Goal: Contribute content: Add original content to the website for others to see

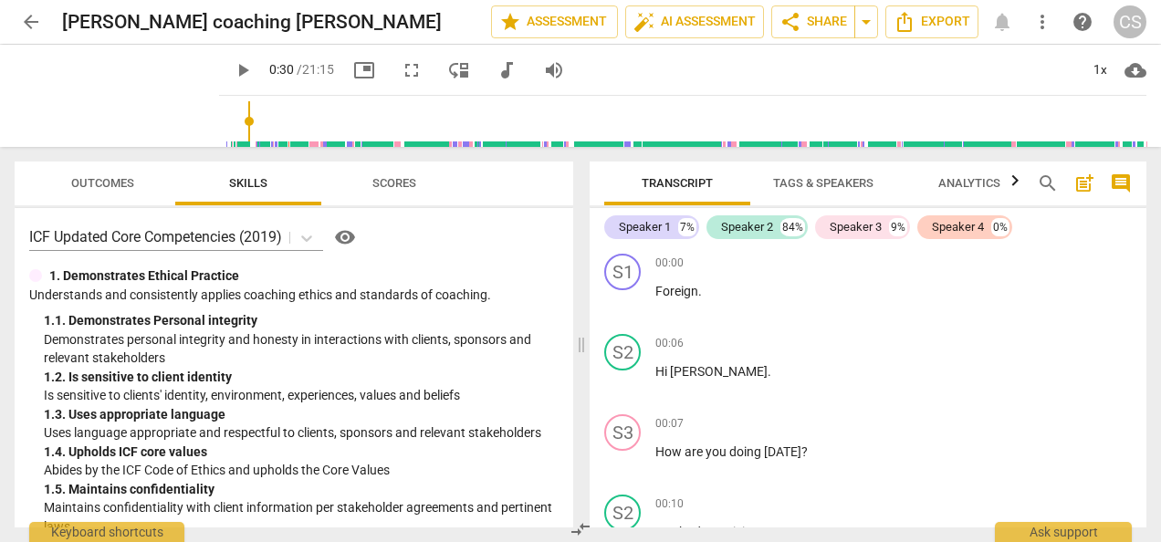
type input "30"
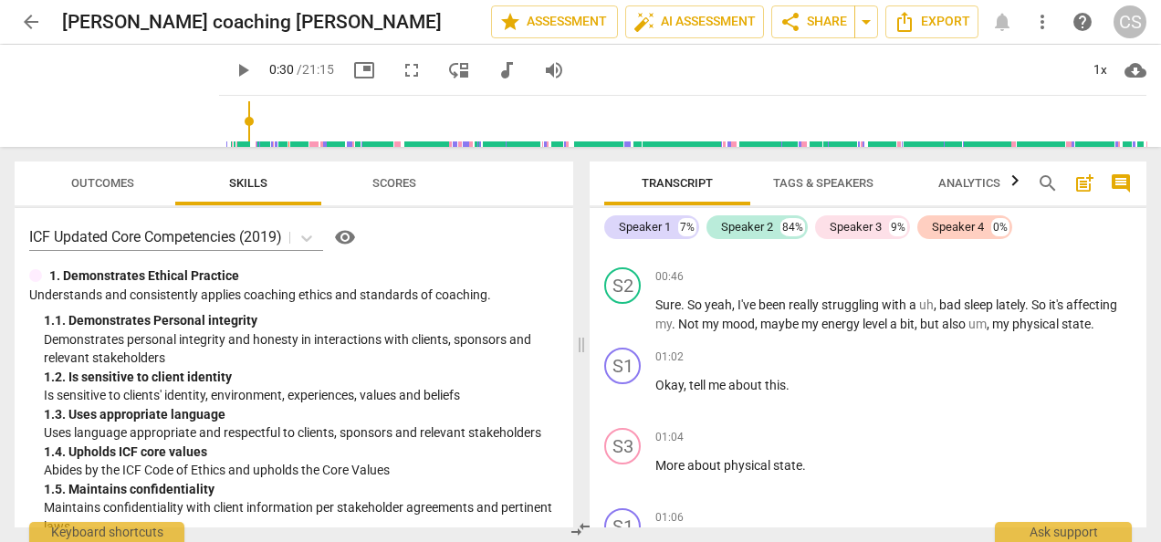
scroll to position [795, 0]
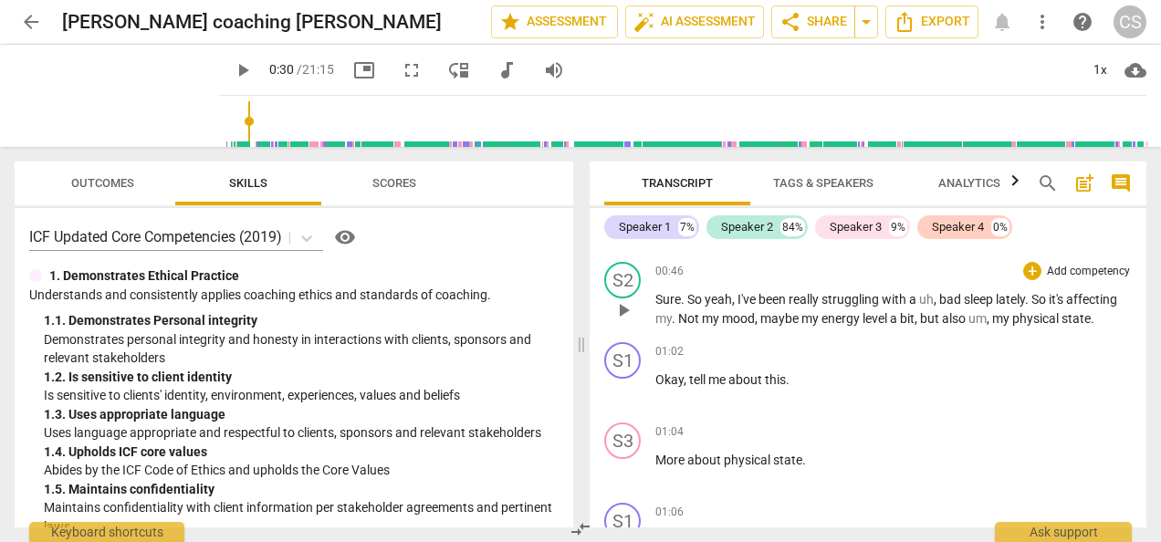
click at [1041, 298] on span "So" at bounding box center [1039, 299] width 17 height 15
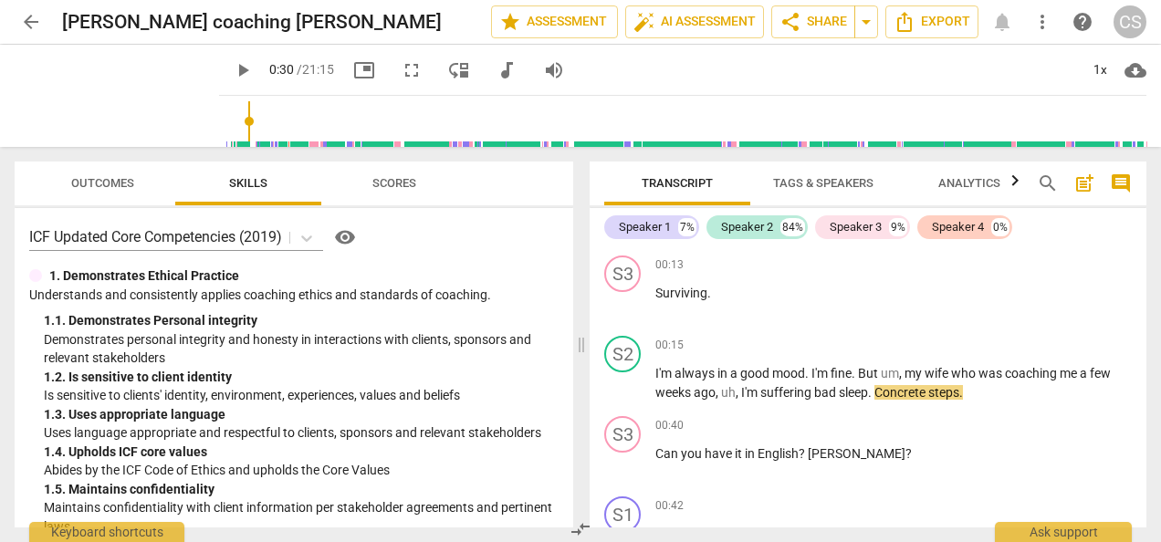
scroll to position [324, 0]
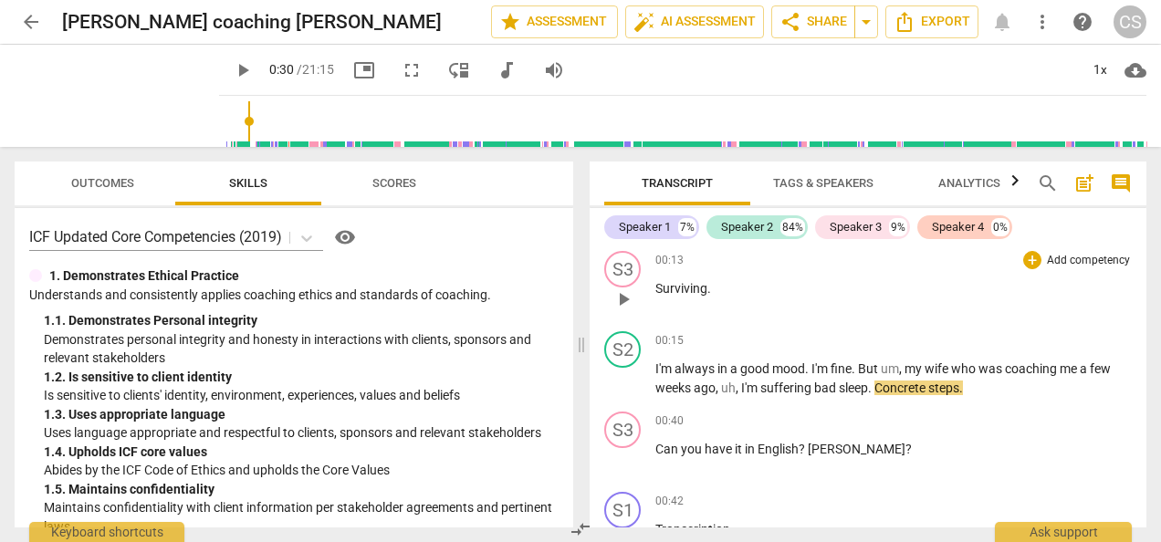
click at [1035, 251] on div "+ Add competency" at bounding box center [1077, 260] width 109 height 18
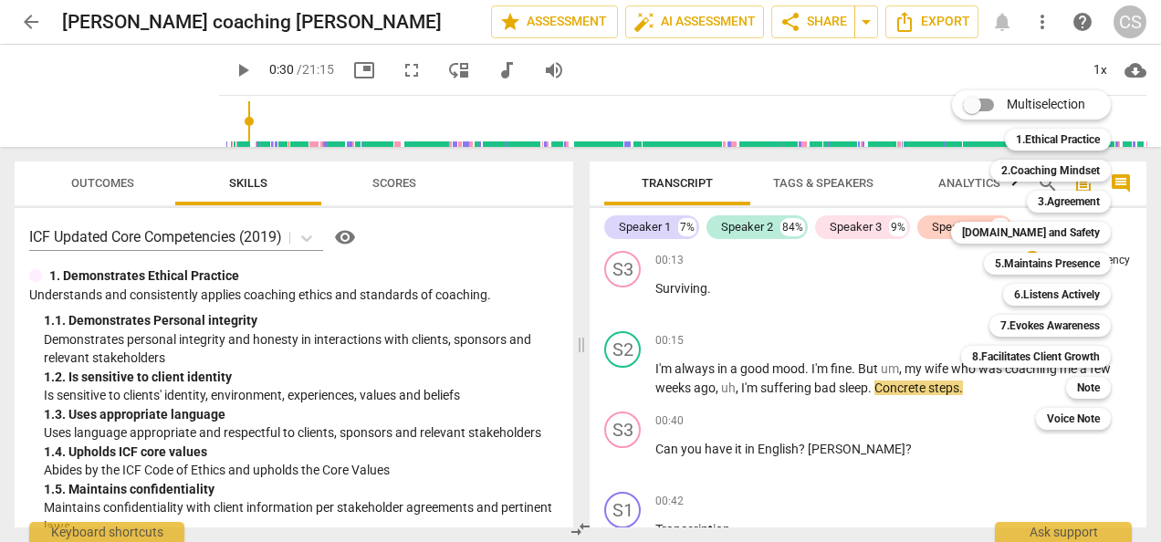
click at [980, 427] on div "Multiselection m 1.Ethical Practice 1 2.Coaching Mindset 2 3.Agreement 3 [DOMAI…" at bounding box center [1045, 260] width 202 height 349
click at [978, 446] on div at bounding box center [580, 271] width 1161 height 542
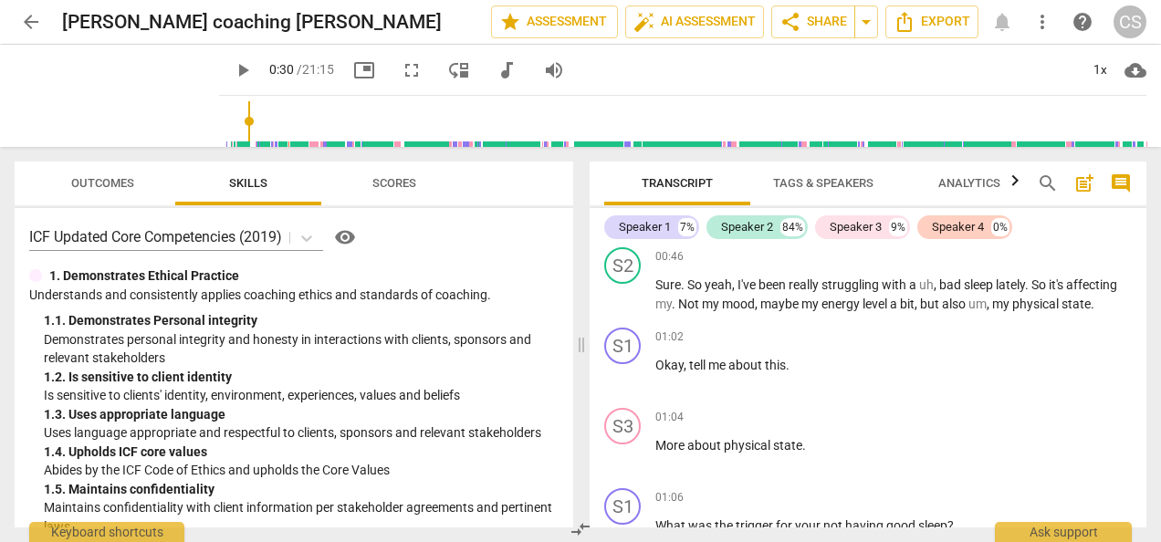
scroll to position [812, 0]
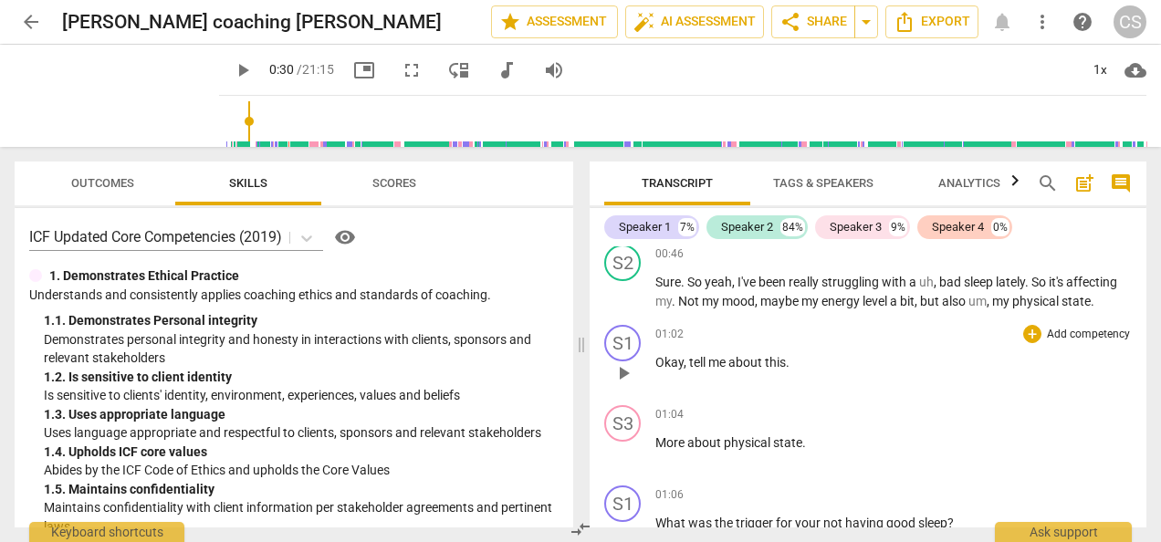
click at [975, 387] on div "01:02 + Add competency keyboard_arrow_right Okay , tell me about this ." at bounding box center [893, 358] width 476 height 66
click at [1031, 336] on div "+" at bounding box center [1032, 334] width 18 height 18
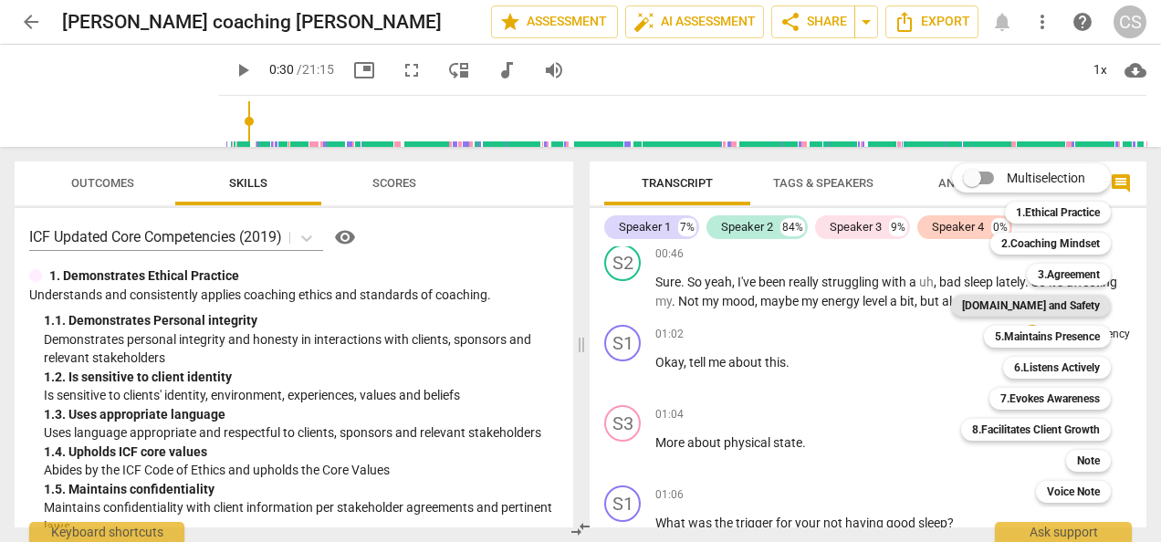
click at [1058, 314] on b "[DOMAIN_NAME] and Safety" at bounding box center [1031, 306] width 138 height 22
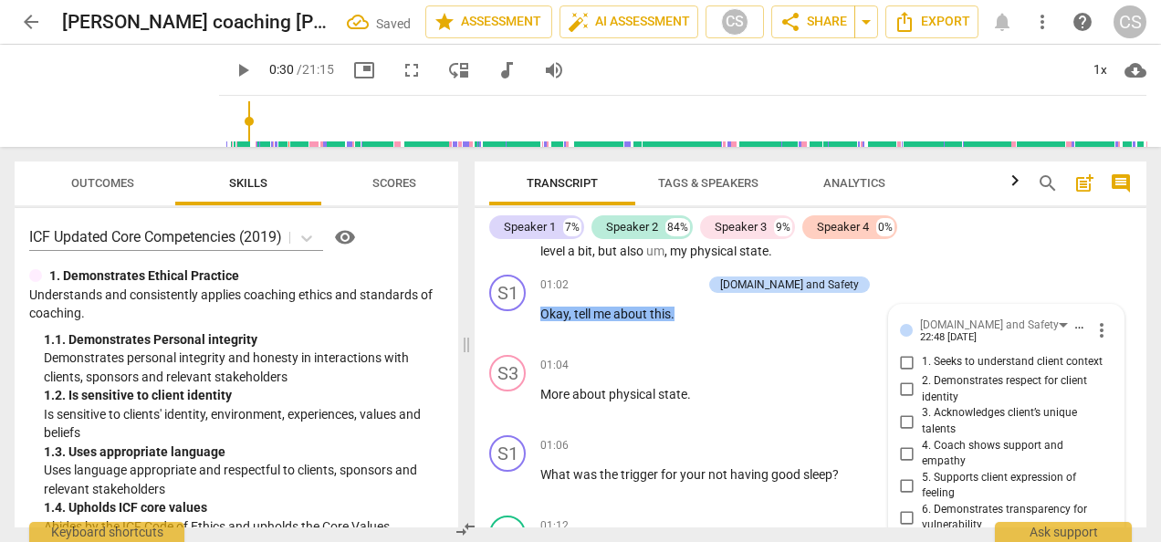
scroll to position [901, 0]
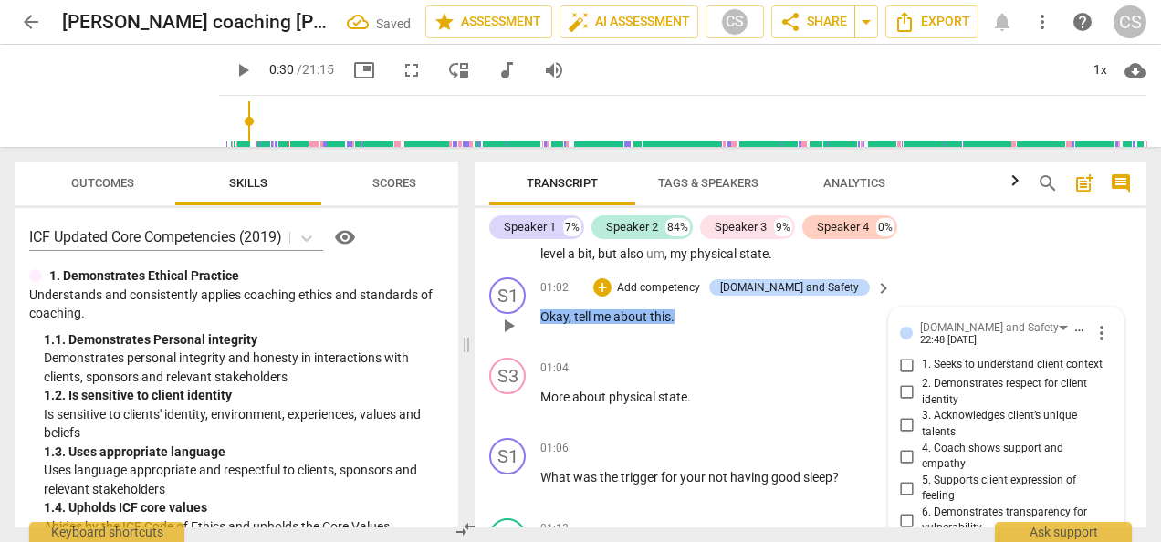
click at [910, 368] on input "1. Seeks to understand client context" at bounding box center [906, 365] width 29 height 22
checkbox input "true"
click at [549, 402] on span "More" at bounding box center [556, 397] width 32 height 15
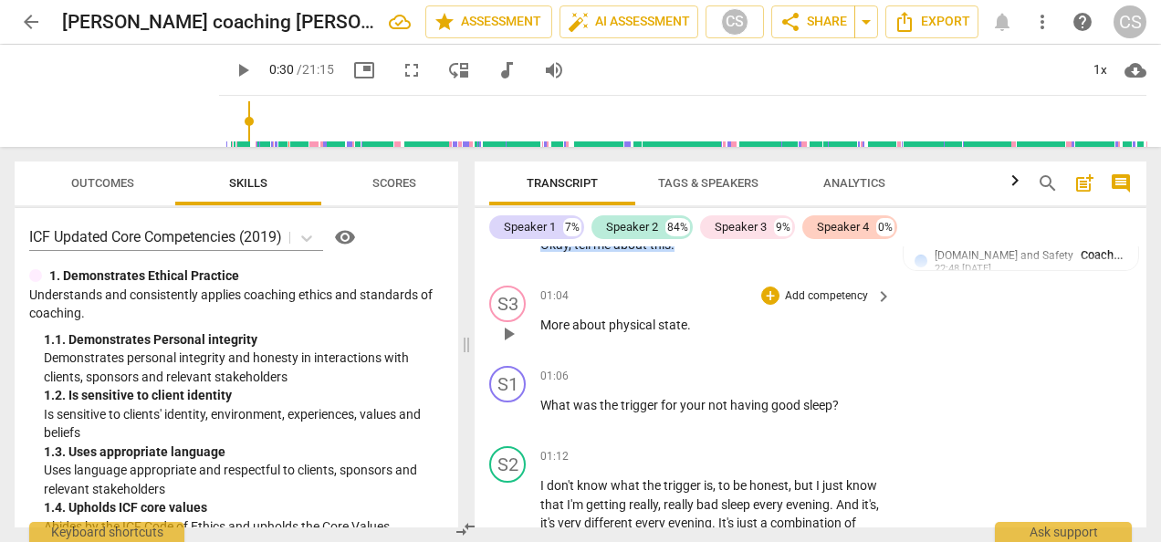
scroll to position [989, 0]
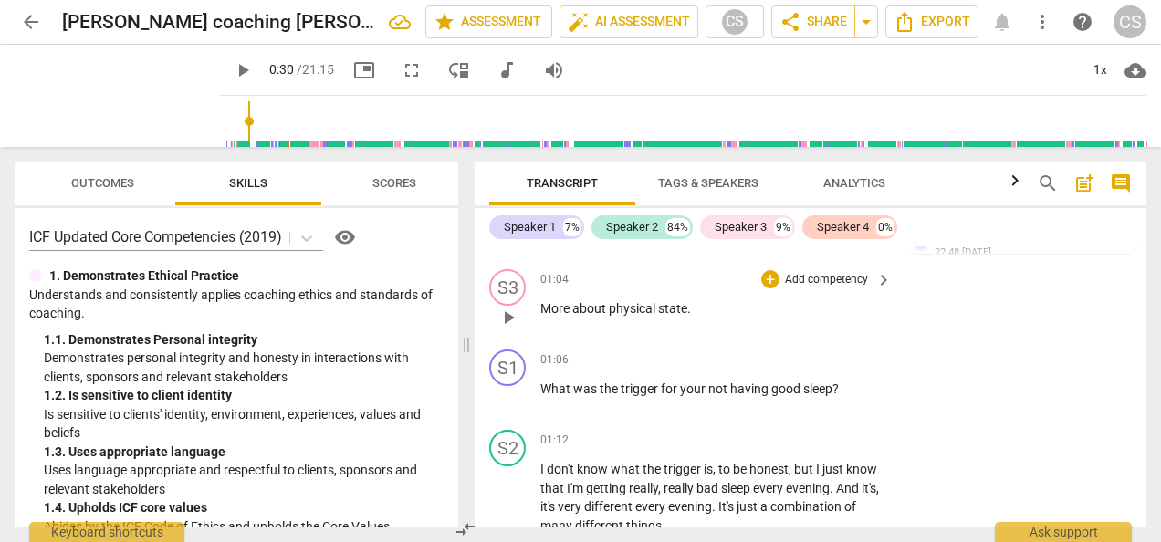
drag, startPoint x: 549, startPoint y: 402, endPoint x: 1049, endPoint y: 323, distance: 505.4
click at [1049, 323] on div "S3 play_arrow pause 01:04 + Add competency keyboard_arrow_right More about phys…" at bounding box center [811, 302] width 672 height 80
click at [232, 72] on span "play_arrow" at bounding box center [243, 70] width 22 height 22
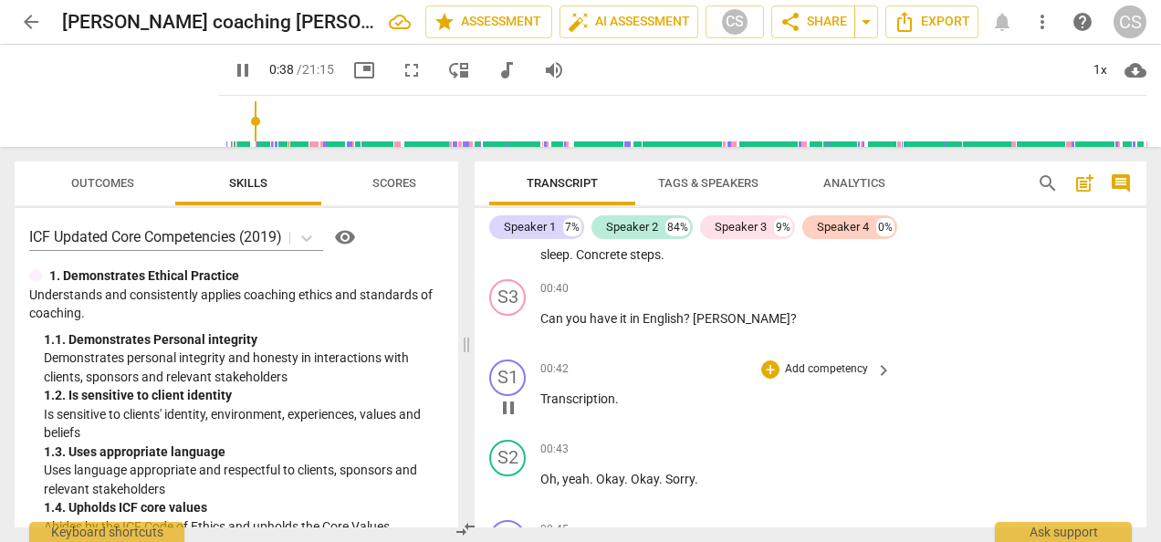
click at [986, 404] on div "S1 play_arrow pause 00:42 + Add competency keyboard_arrow_right Transcription ." at bounding box center [811, 392] width 672 height 80
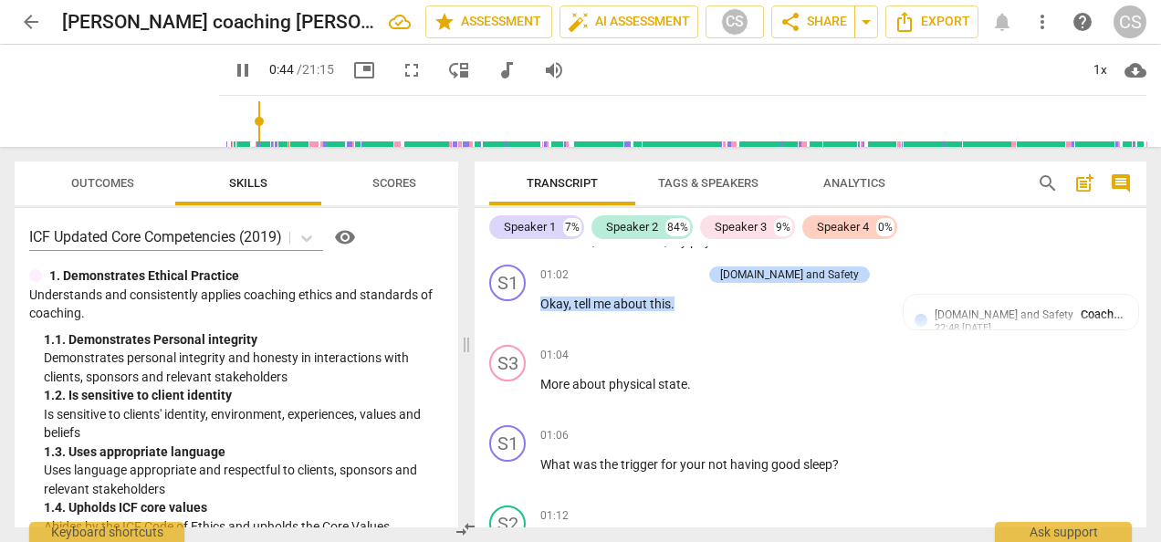
scroll to position [914, 0]
click at [558, 387] on span "More" at bounding box center [556, 383] width 32 height 15
click at [540, 388] on span "More" at bounding box center [556, 383] width 32 height 15
click at [509, 401] on span "pause" at bounding box center [508, 392] width 22 height 22
click at [516, 402] on span "play_arrow" at bounding box center [508, 392] width 22 height 22
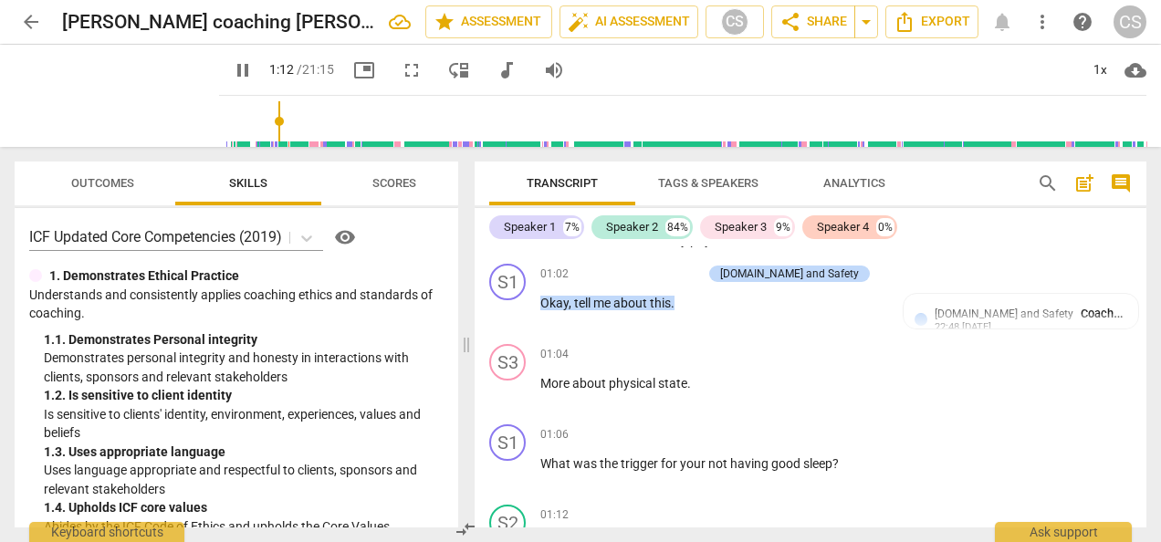
scroll to position [1204, 0]
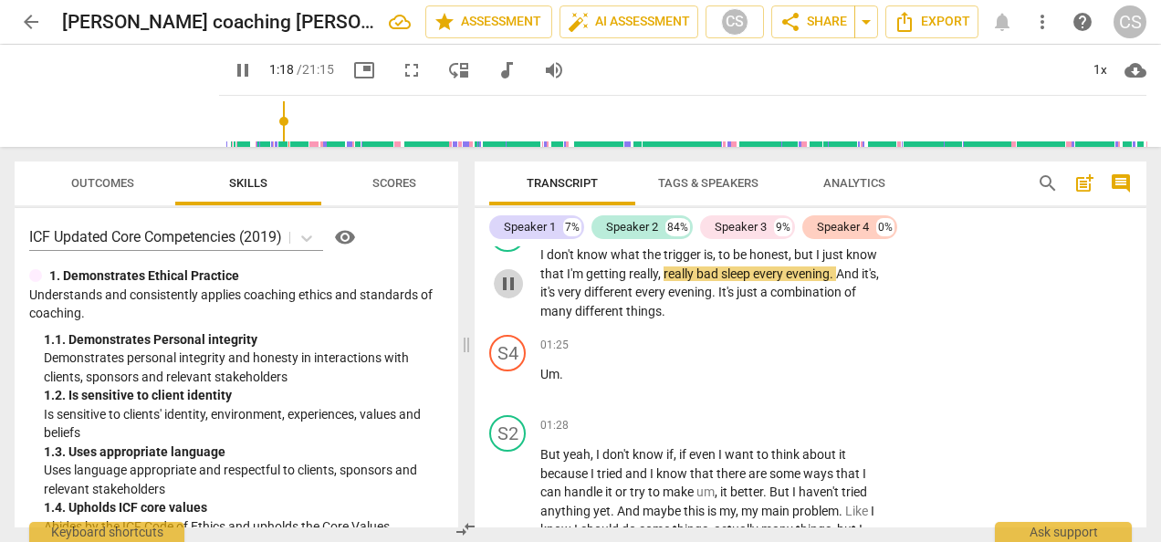
click at [509, 285] on span "pause" at bounding box center [508, 284] width 22 height 22
type input "78"
click at [1042, 366] on div "S4 play_arrow pause 01:25 + Add competency keyboard_arrow_right Um ." at bounding box center [811, 368] width 672 height 80
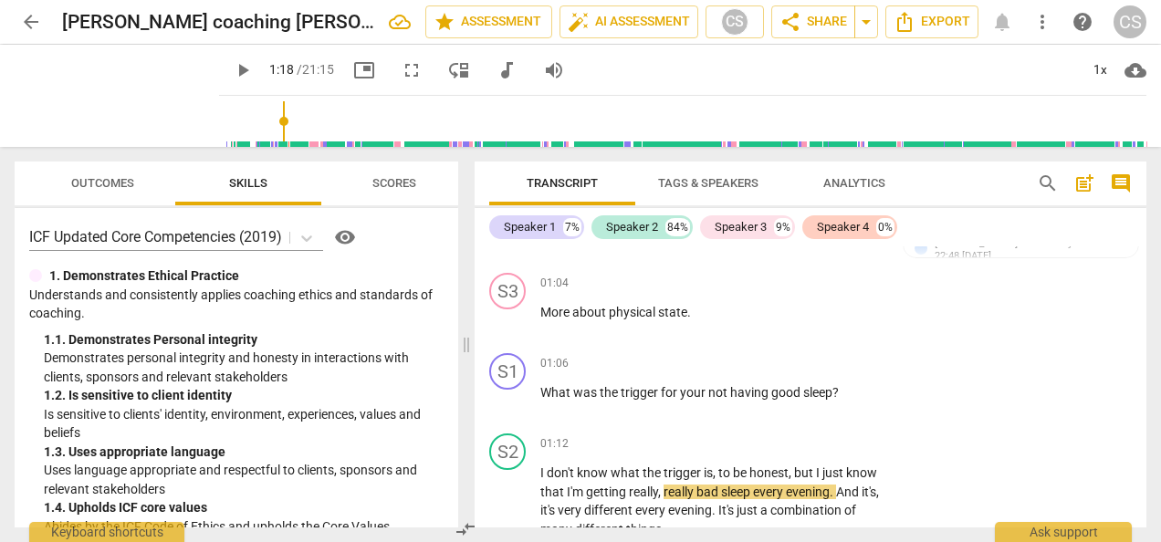
scroll to position [974, 0]
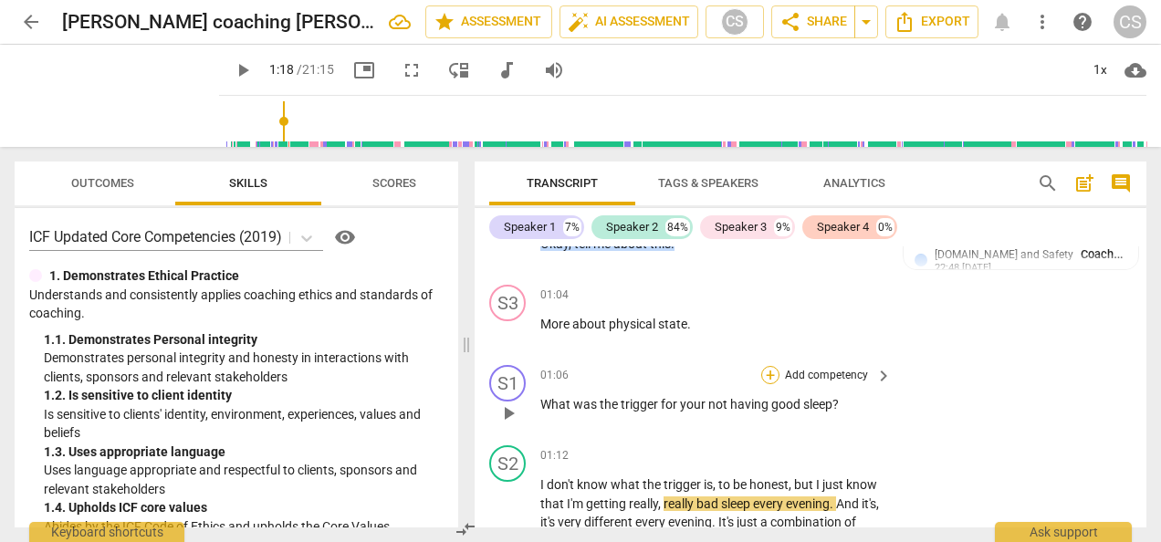
click at [770, 372] on div "+" at bounding box center [770, 375] width 18 height 18
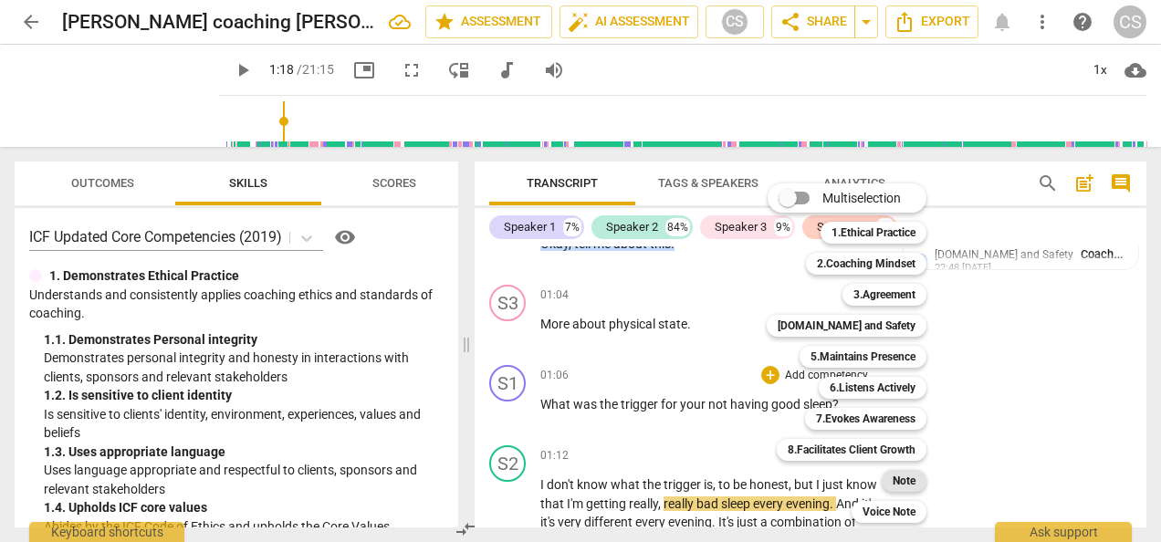
click at [895, 476] on b "Note" at bounding box center [903, 481] width 23 height 22
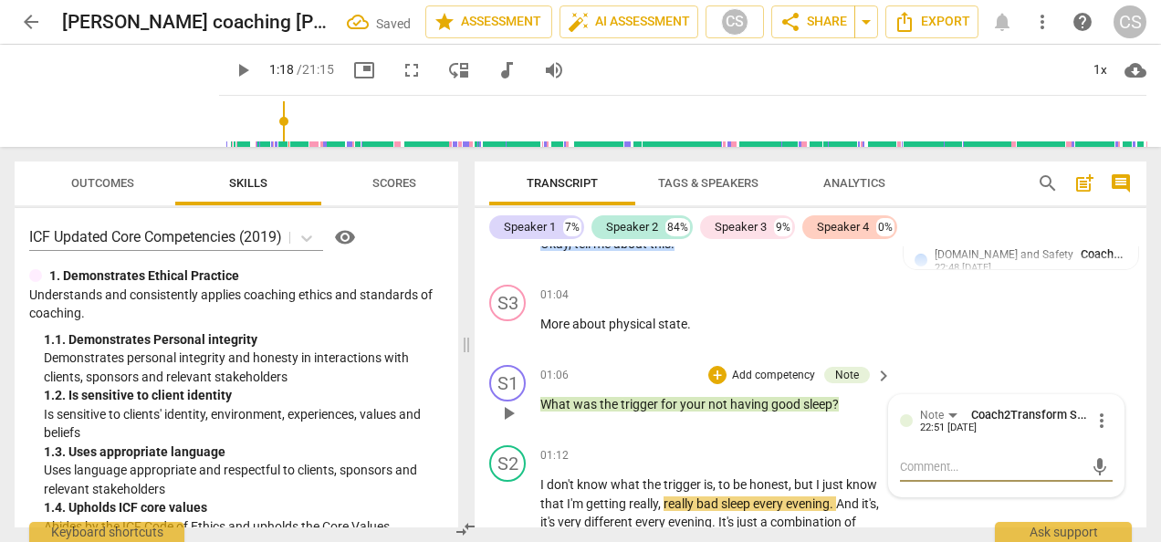
type textarea "Q"
type textarea "Qu"
type textarea "Que"
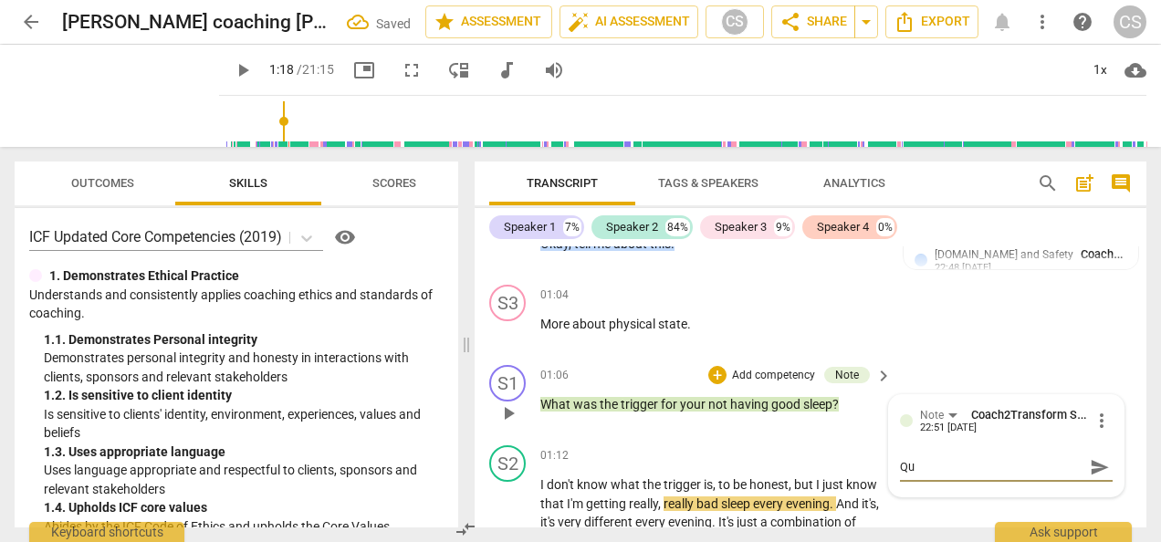
type textarea "Que"
type textarea "Ques"
type textarea "Quest"
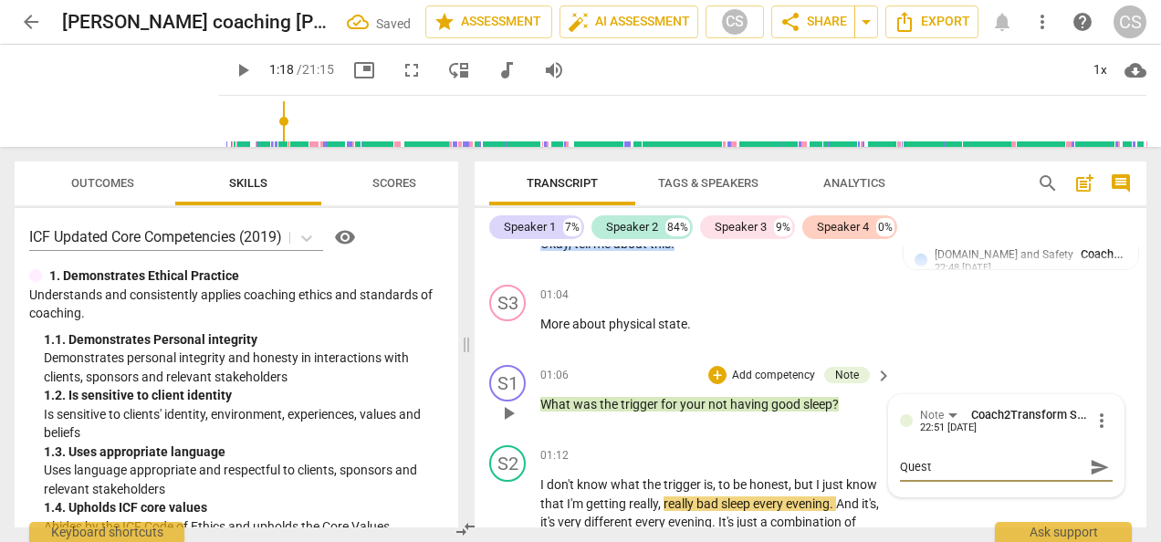
type textarea "Questi"
type textarea "Questio"
type textarea "Question"
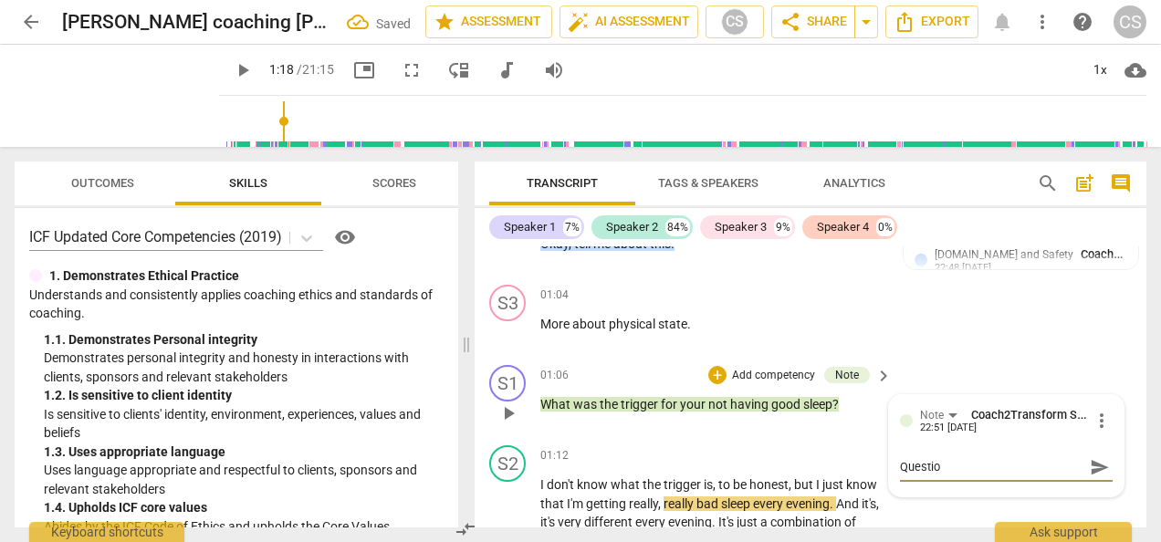
type textarea "Question"
type textarea "Question n"
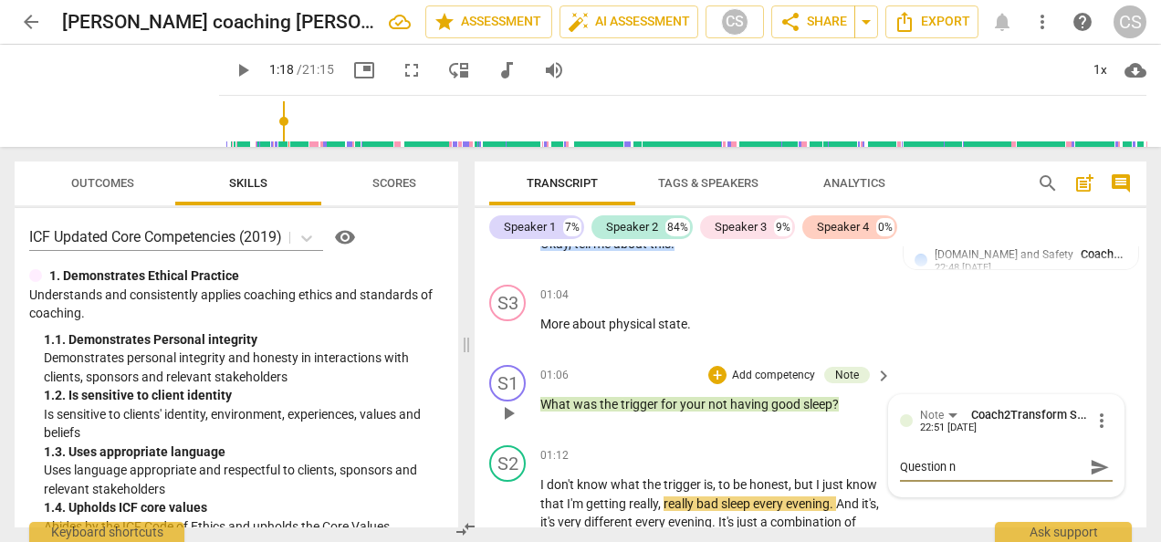
type textarea "Question no"
type textarea "Question not"
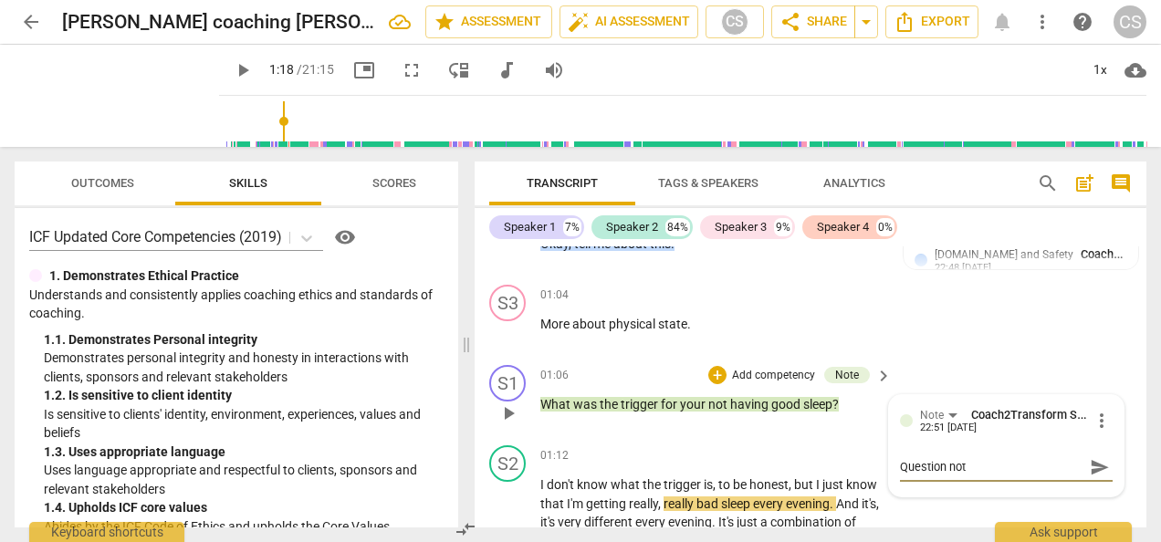
type textarea "Question not"
type textarea "Question not r"
type textarea "Question not re"
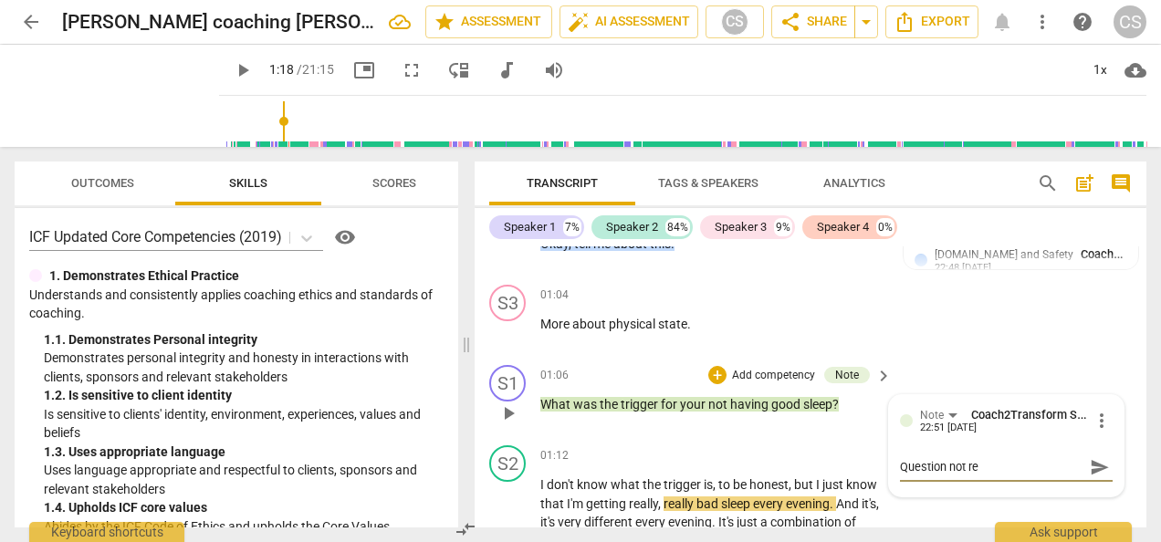
type textarea "Question not rea"
type textarea "Question not real"
type textarea "Question not reall"
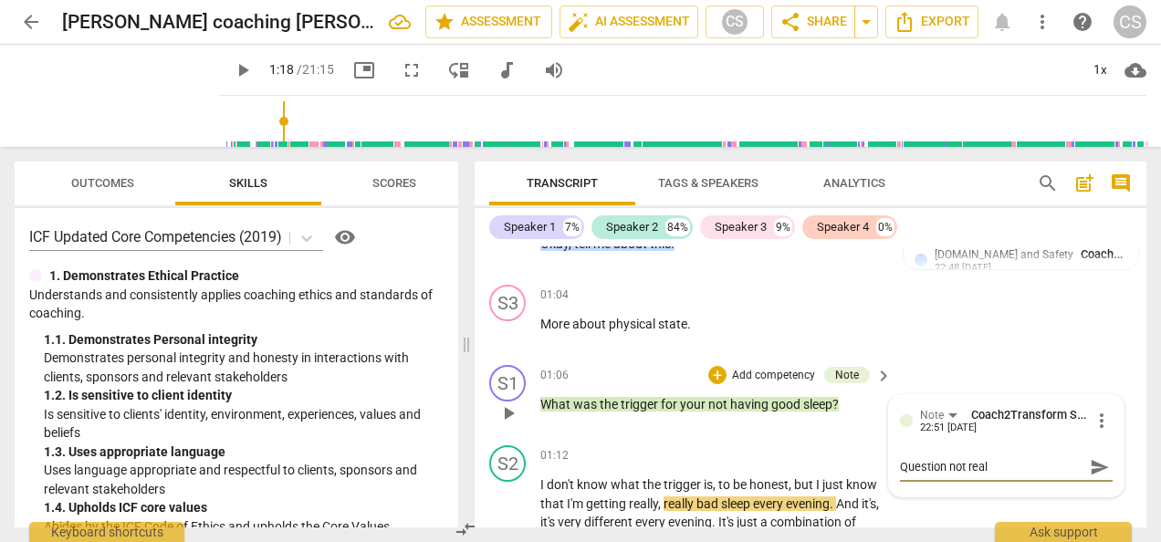
type textarea "Question not reall"
type textarea "Question not really"
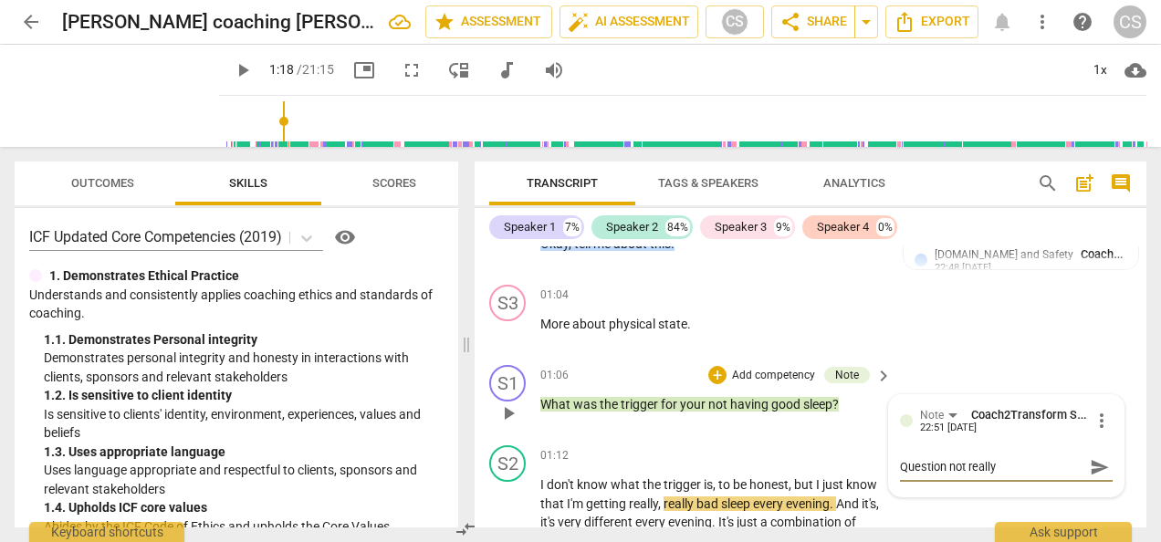
type textarea "Question not really n"
type textarea "Question not really ne"
type textarea "Question not really nee"
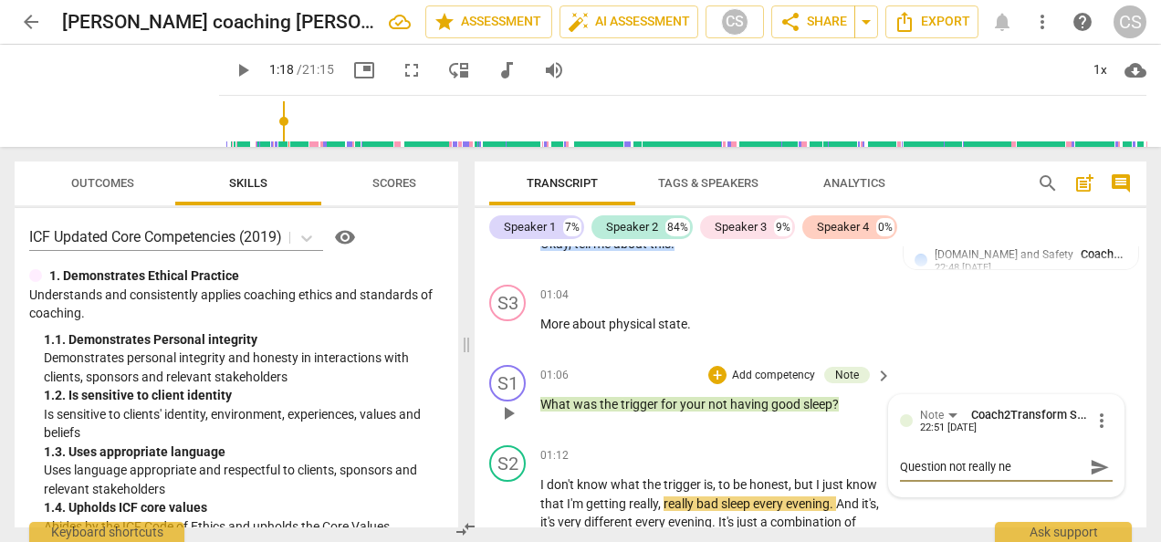
type textarea "Question not really nee"
type textarea "Question not really need"
type textarea "Question not really neede"
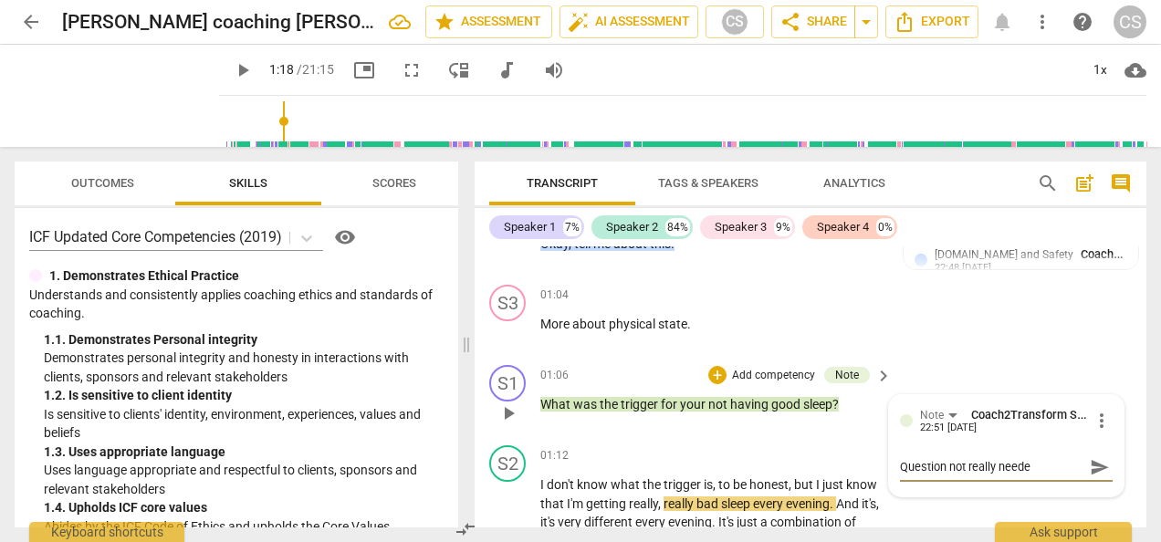
type textarea "Question not really needed"
type textarea "Question not really needed f"
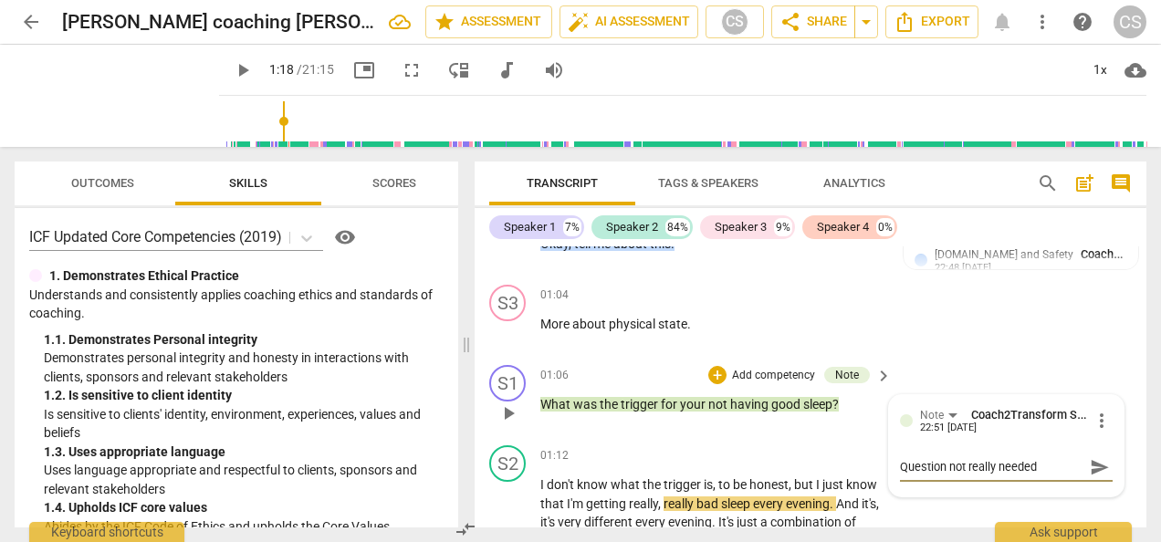
type textarea "Question not really needed f"
type textarea "Question not really needed fo"
type textarea "Question not really needed for"
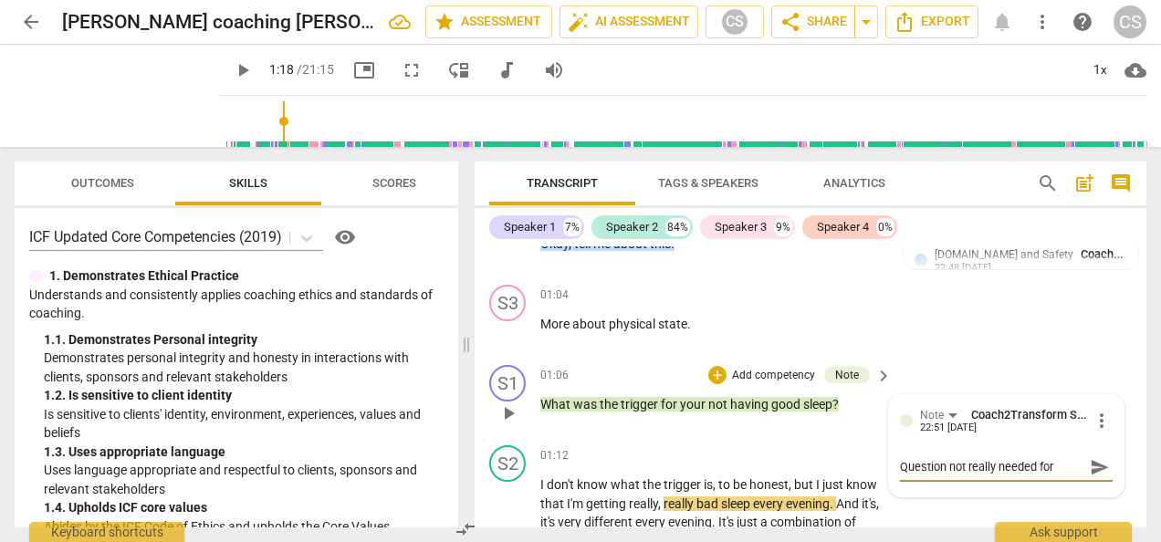
type textarea "Question not really needed for"
type textarea "Question not really needed for c"
type textarea "Question not really needed for co"
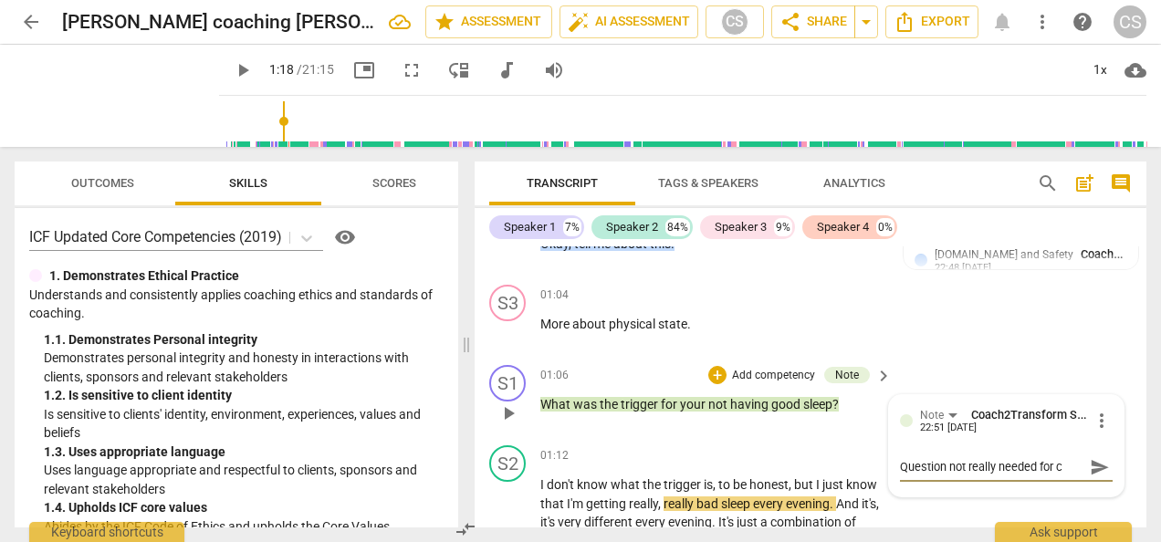
type textarea "Question not really needed for co"
type textarea "Question not really needed for coa"
type textarea "Question not really needed for coac"
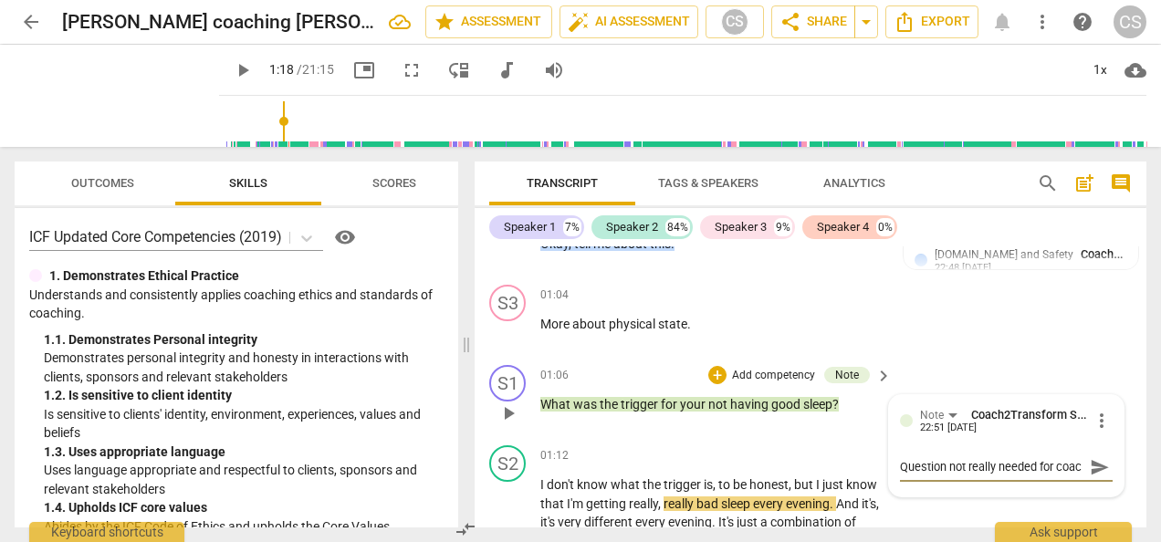
scroll to position [15, 0]
type textarea "Question not really needed for coach"
type textarea "Question not really needed for coachi"
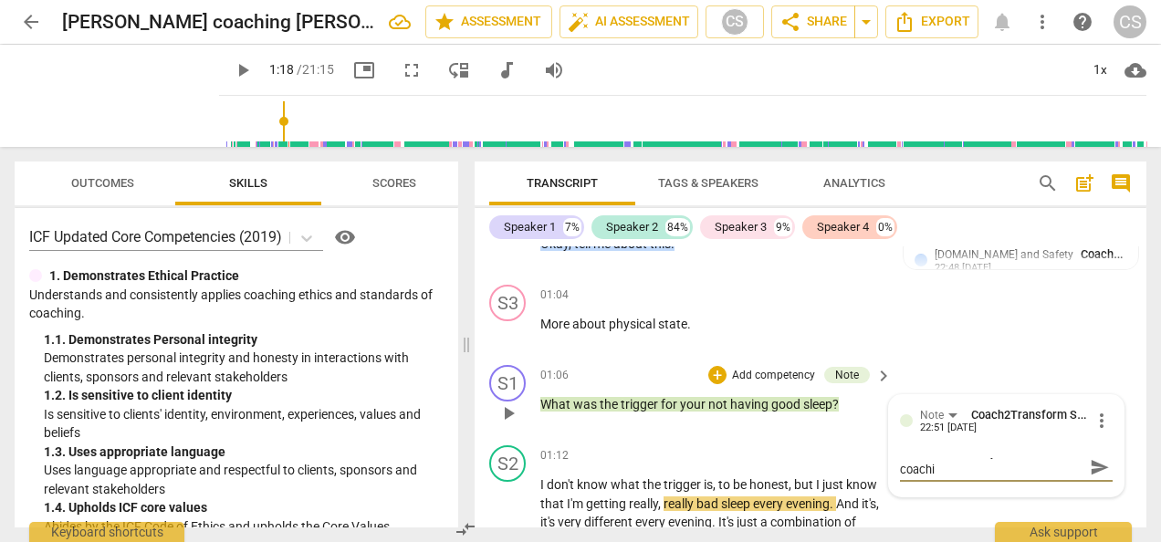
type textarea "Question not really needed for coachin"
type textarea "Question not really needed for coaching"
click at [1098, 474] on span "send" at bounding box center [1100, 467] width 20 height 20
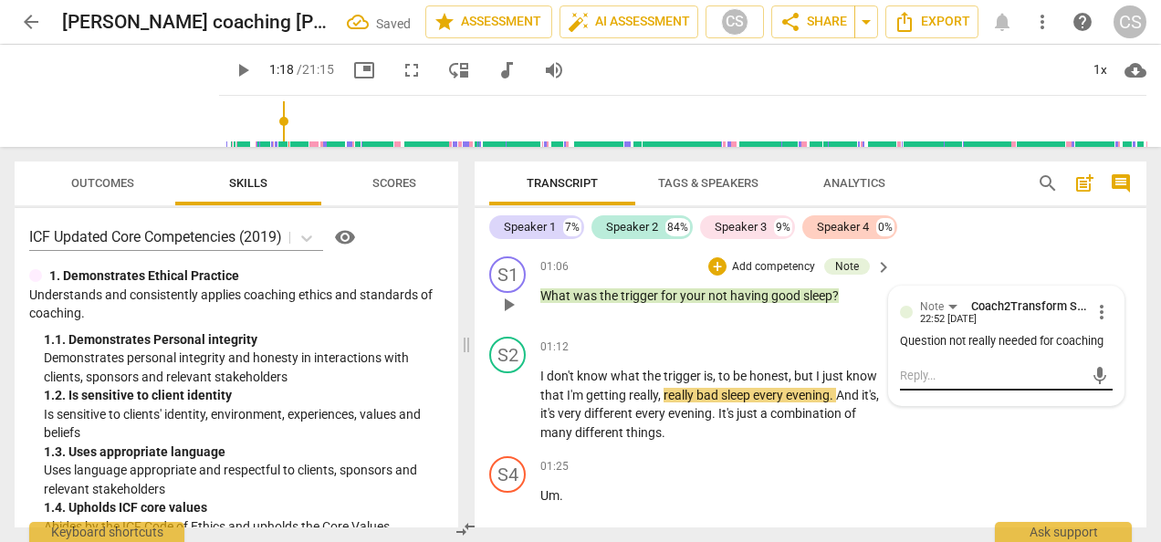
scroll to position [1105, 0]
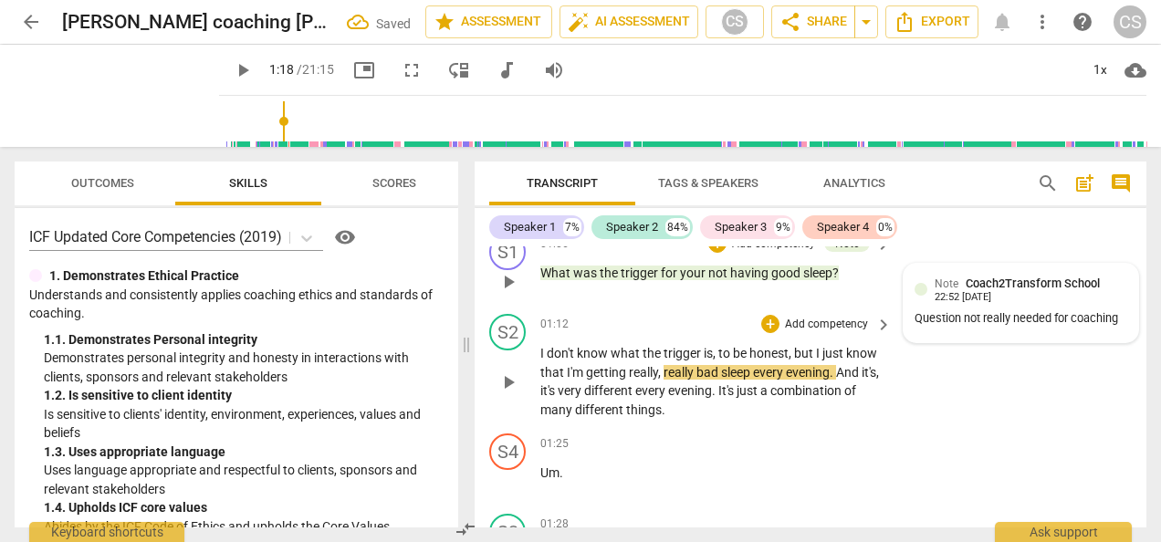
click at [498, 381] on span "play_arrow" at bounding box center [508, 382] width 22 height 22
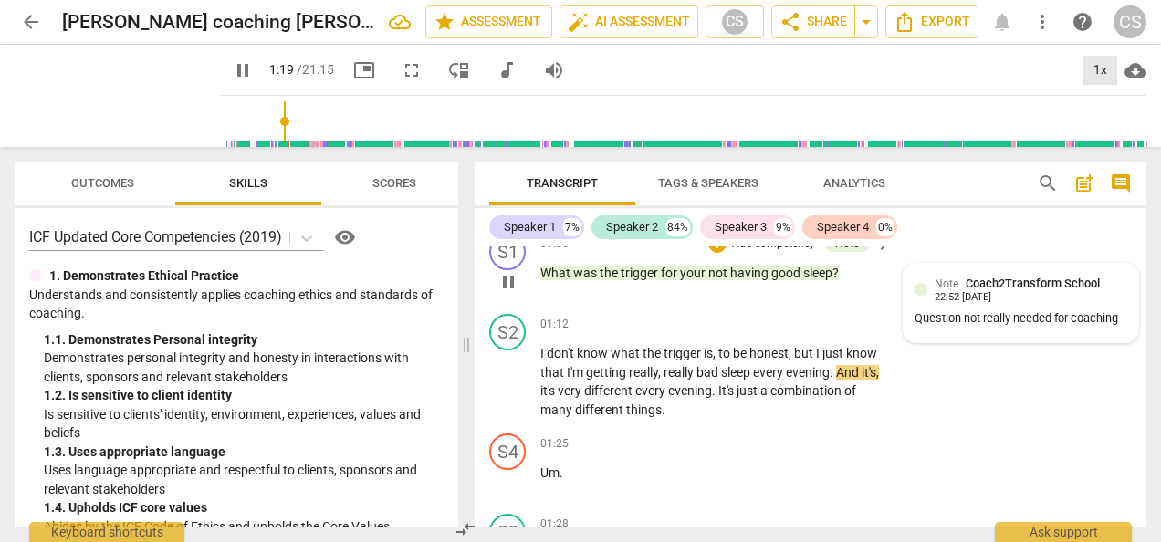
click at [1101, 65] on div "1x" at bounding box center [1099, 70] width 35 height 29
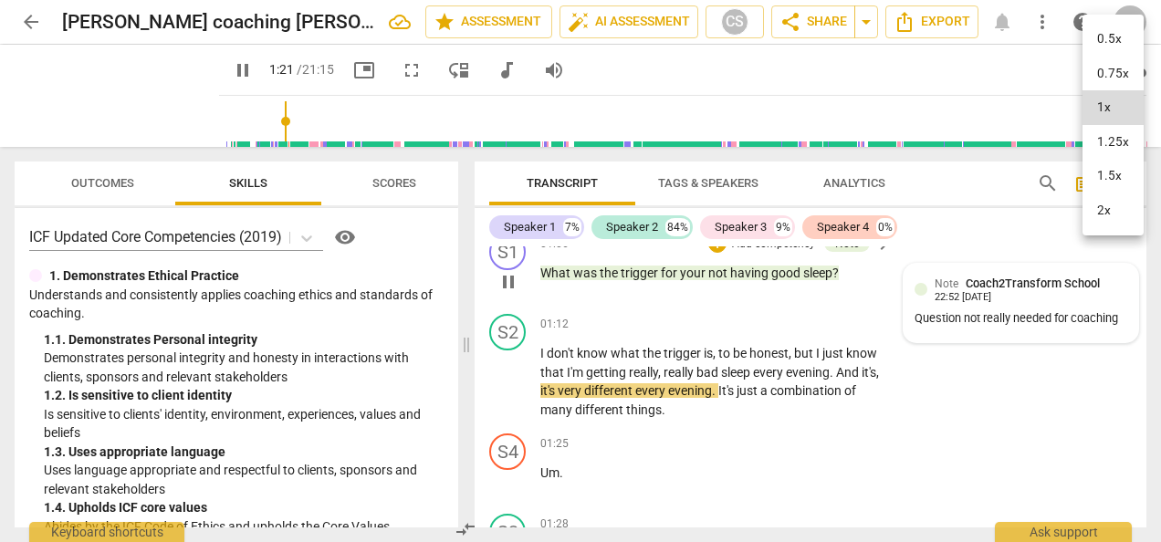
click at [1119, 141] on li "1.25x" at bounding box center [1112, 142] width 61 height 35
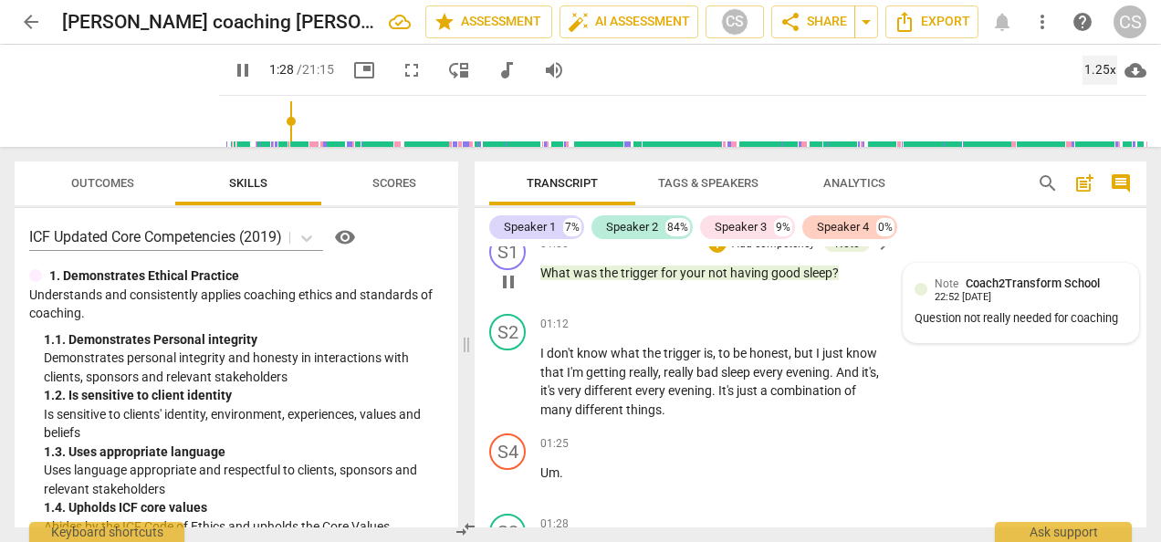
scroll to position [1403, 0]
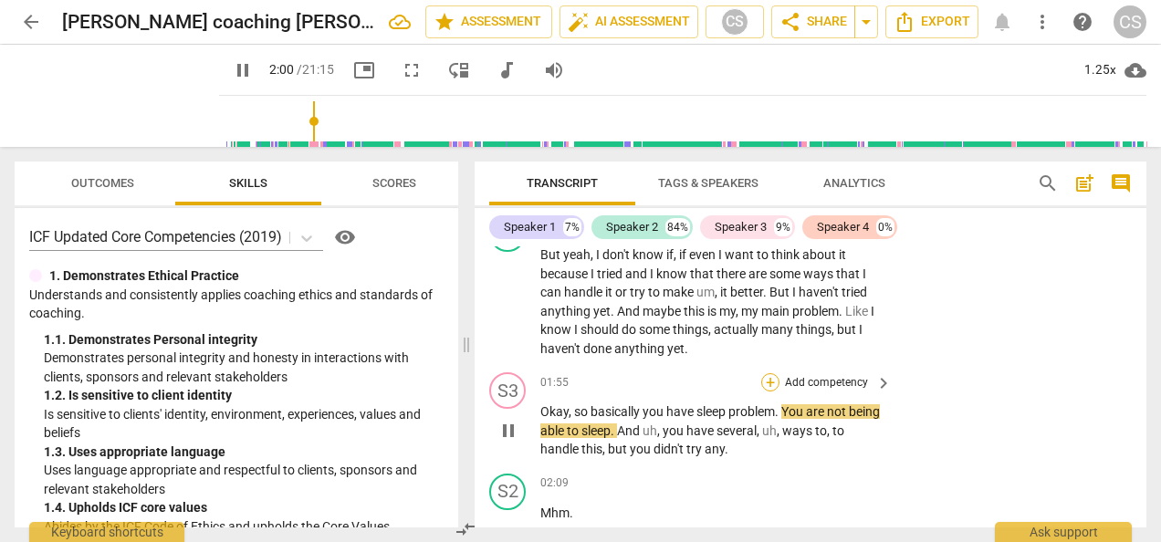
click at [767, 376] on div "+" at bounding box center [770, 382] width 18 height 18
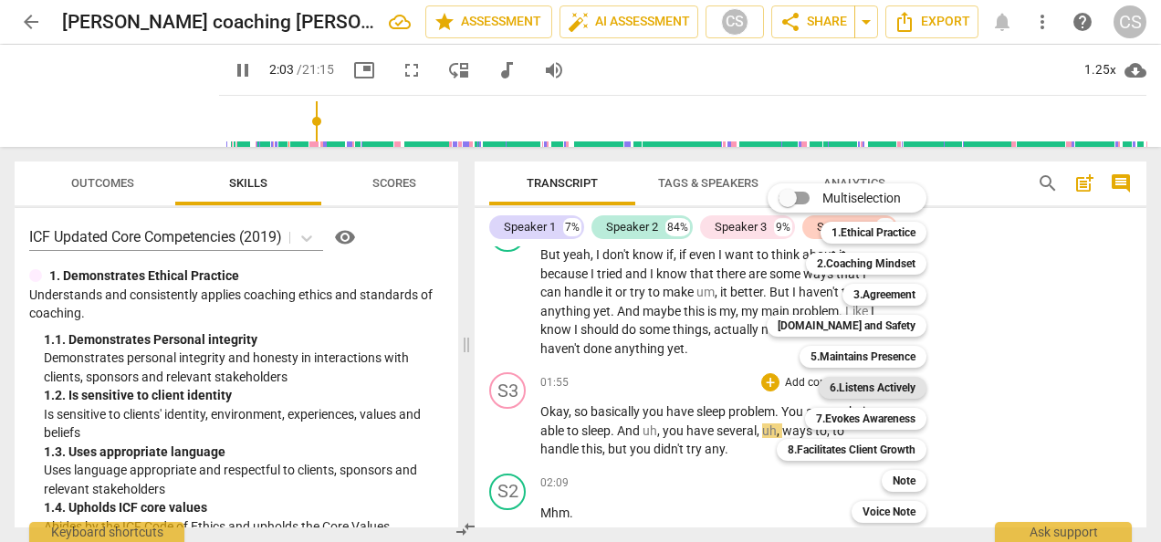
click at [898, 387] on b "6.Listens Actively" at bounding box center [872, 388] width 86 height 22
type input "124"
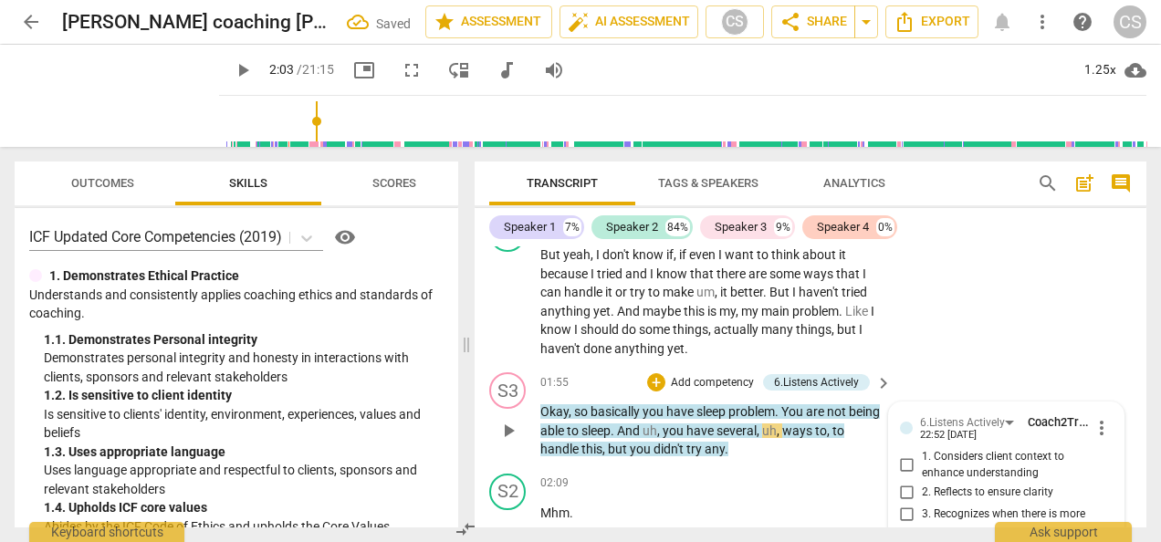
scroll to position [1648, 0]
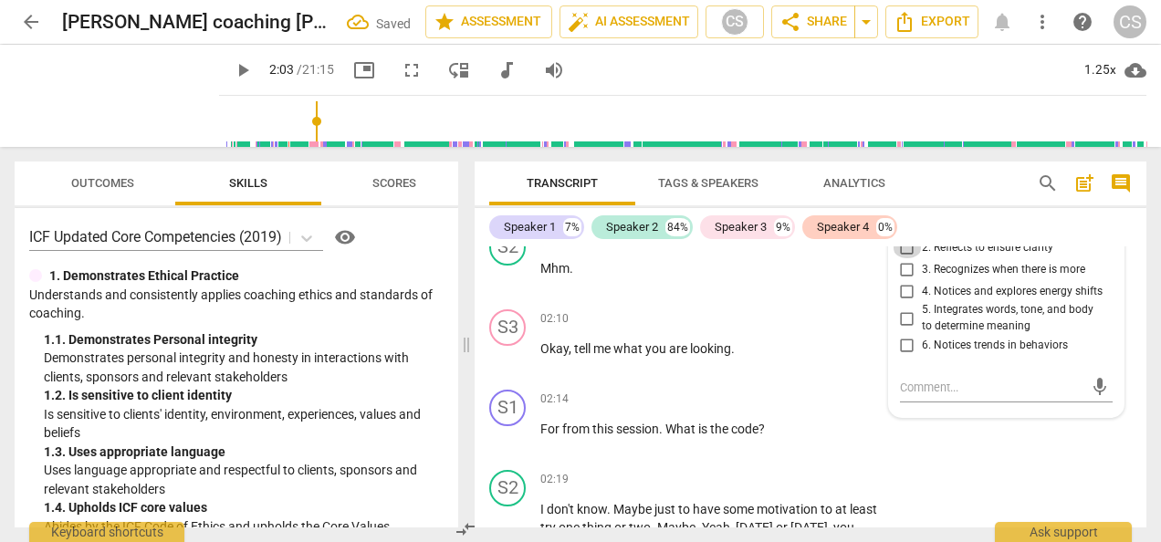
click at [900, 250] on input "2. Reflects to ensure clarity" at bounding box center [906, 247] width 29 height 22
checkbox input "true"
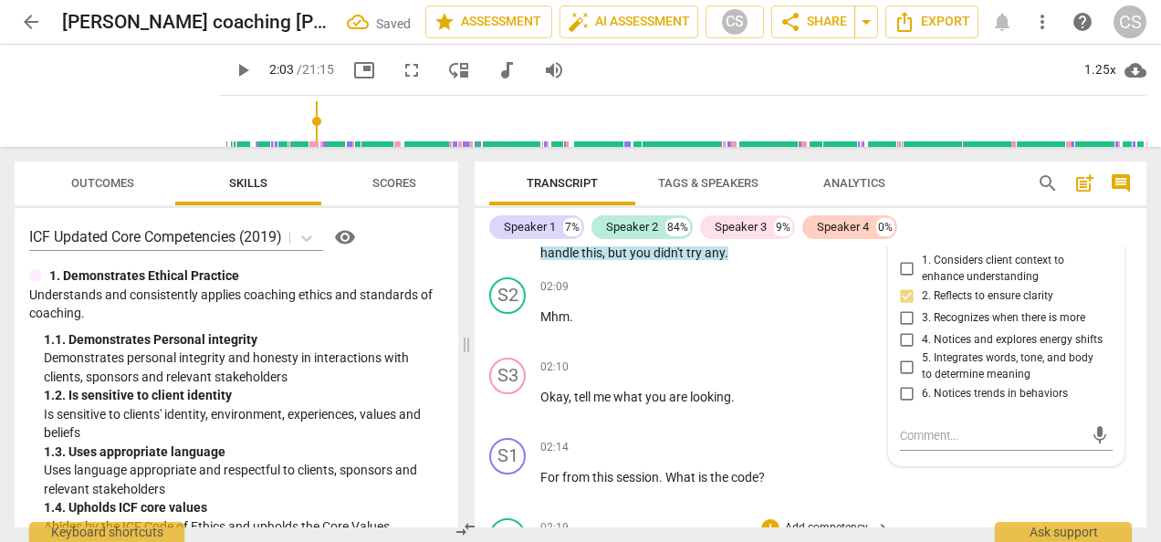
scroll to position [1599, 0]
click at [788, 310] on p "Mhm ." at bounding box center [711, 317] width 342 height 19
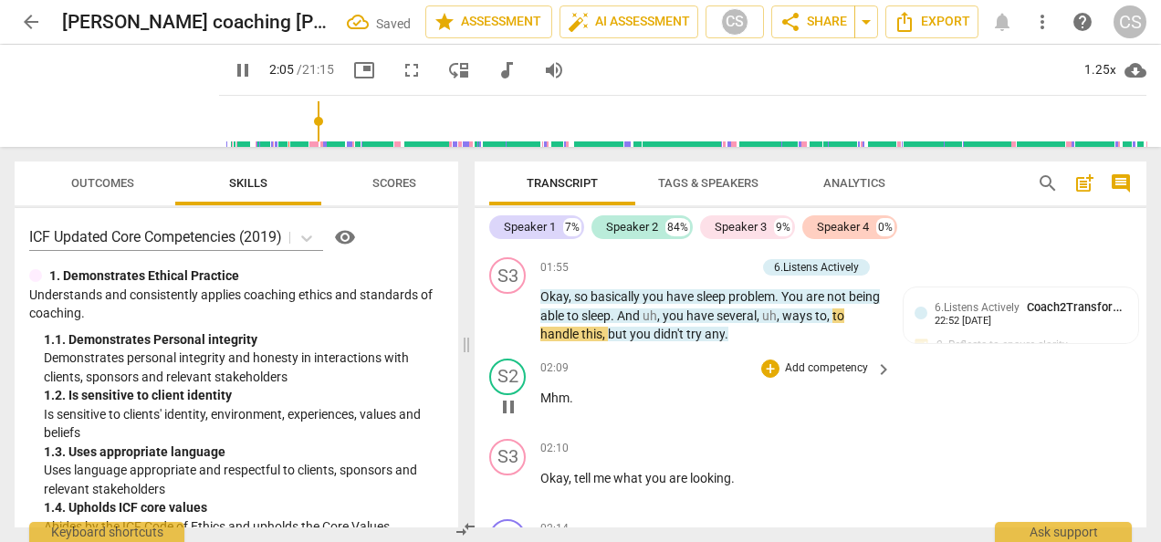
scroll to position [1518, 0]
click at [1062, 423] on div "S2 play_arrow pause 02:09 + Add competency keyboard_arrow_right Mhm ." at bounding box center [811, 391] width 672 height 80
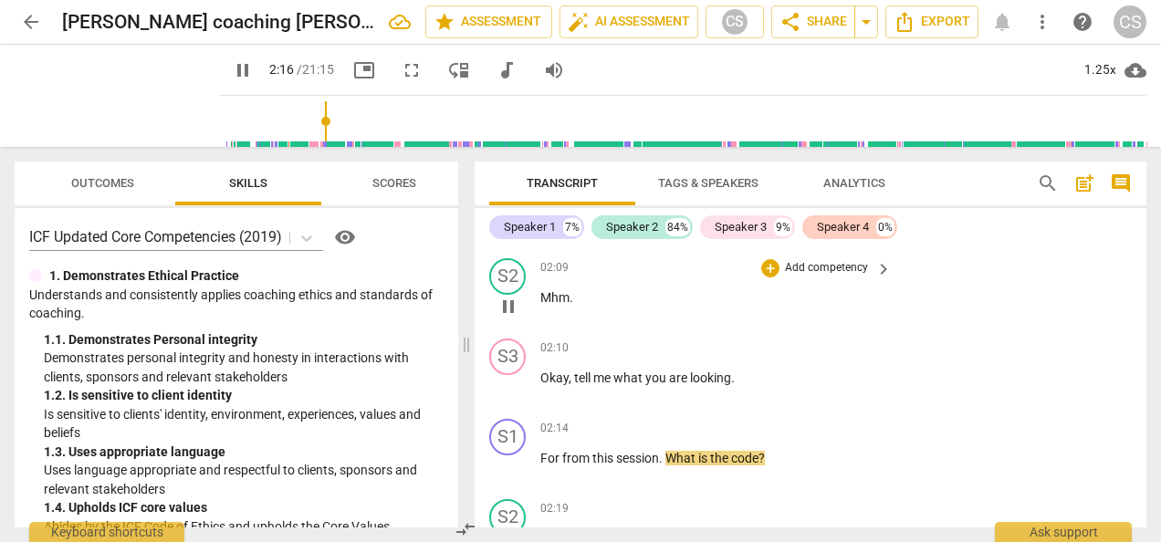
scroll to position [1621, 0]
click at [232, 78] on span "pause" at bounding box center [243, 70] width 22 height 22
type input "139"
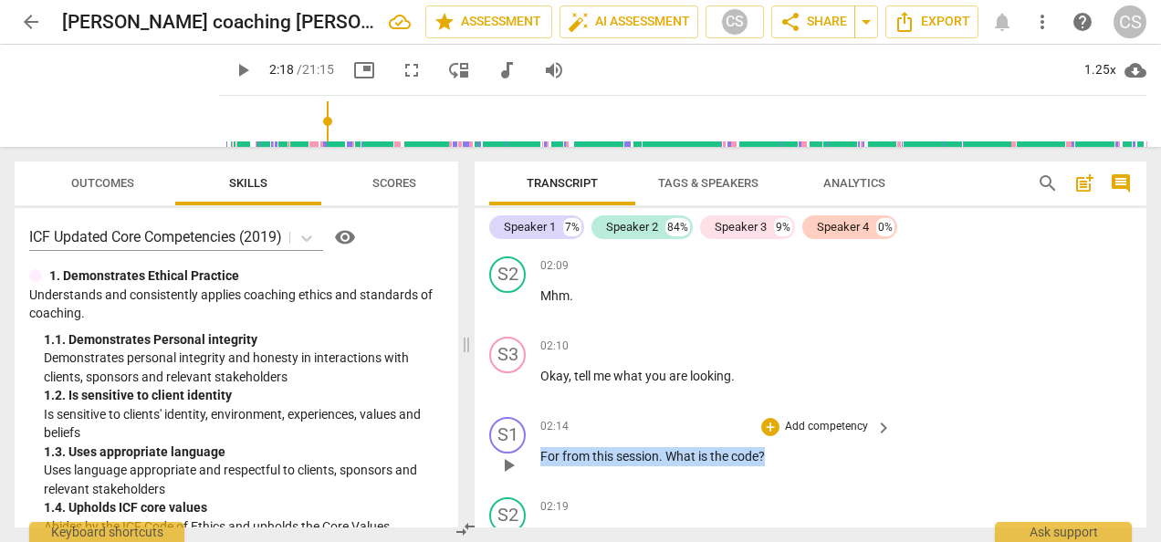
drag, startPoint x: 542, startPoint y: 452, endPoint x: 791, endPoint y: 455, distance: 249.1
click at [791, 455] on p "For from this session . What is the code ?" at bounding box center [711, 456] width 342 height 19
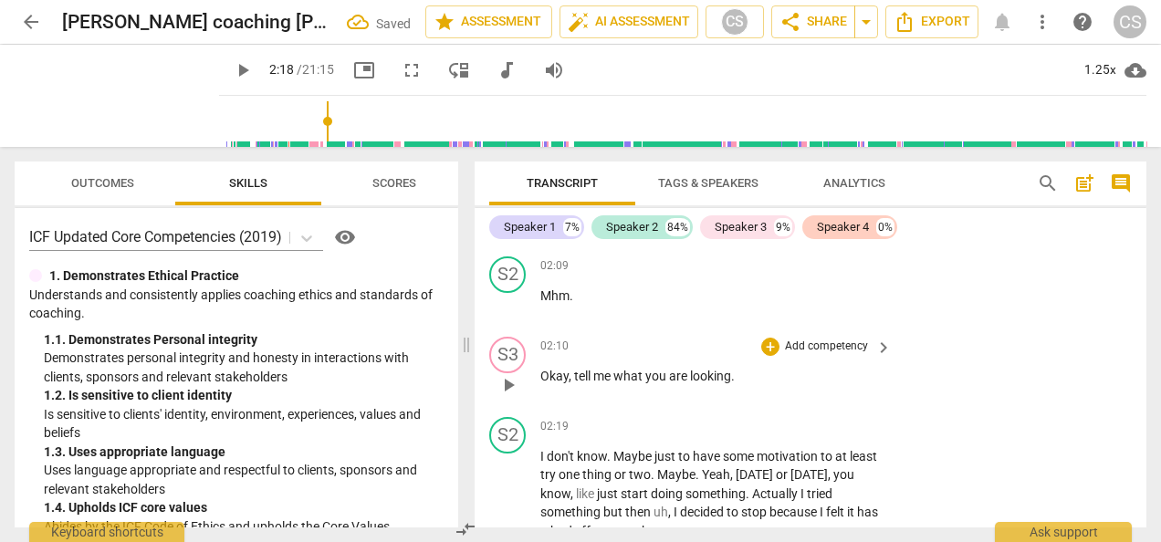
click at [736, 372] on p "Okay , tell me what you are looking ." at bounding box center [711, 376] width 342 height 19
paste p
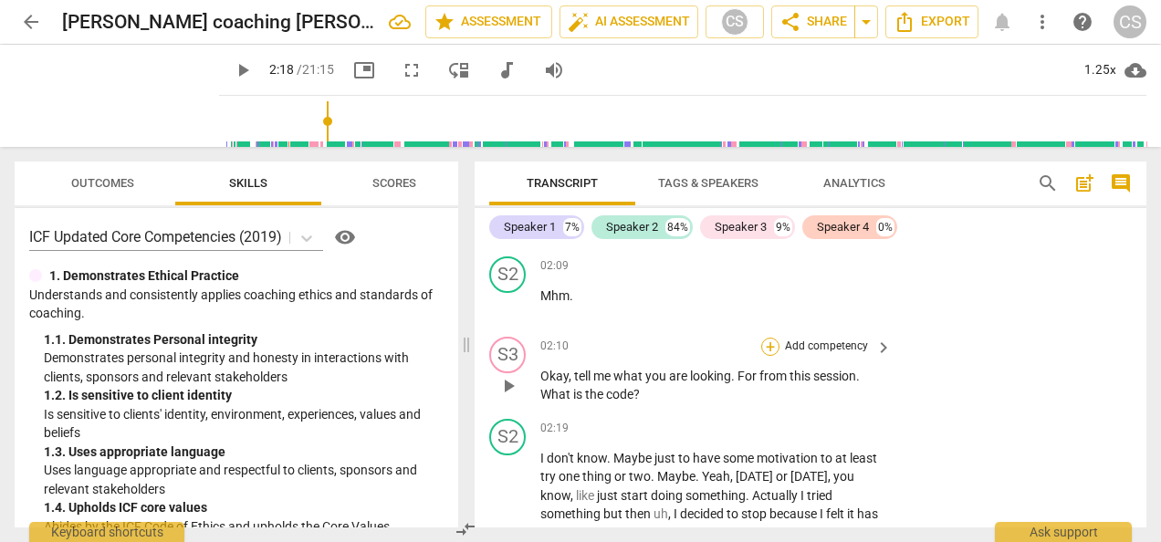
click at [765, 349] on div "+" at bounding box center [770, 347] width 18 height 18
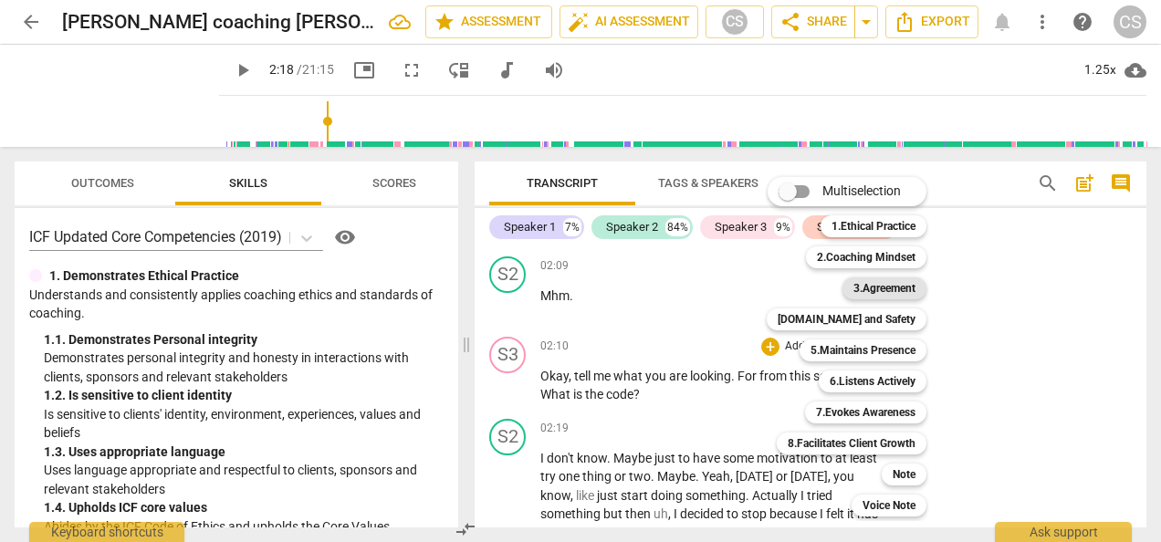
click at [880, 288] on b "3.Agreement" at bounding box center [884, 288] width 62 height 22
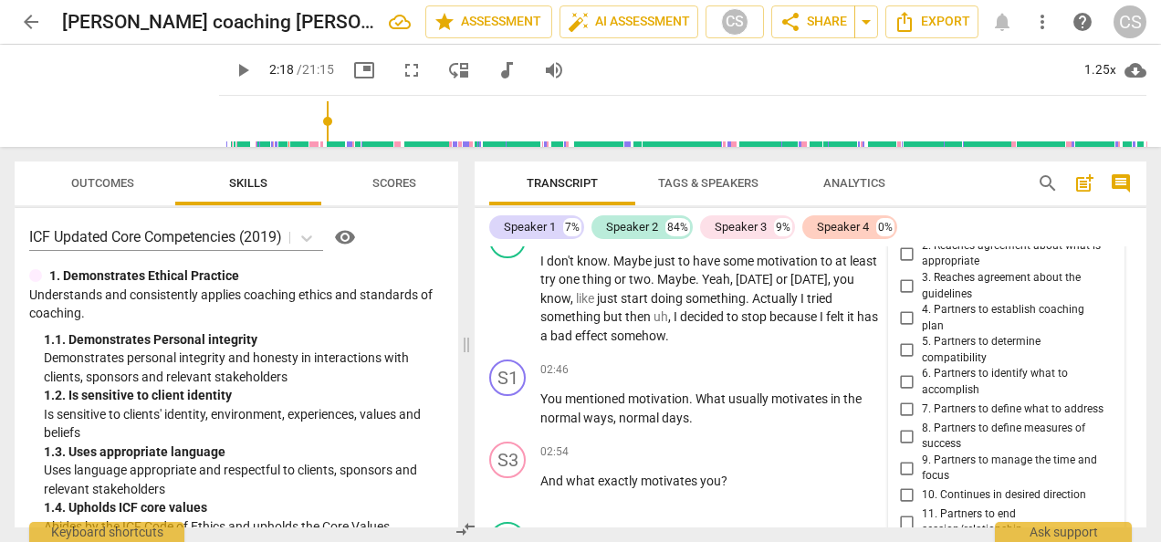
scroll to position [1821, 0]
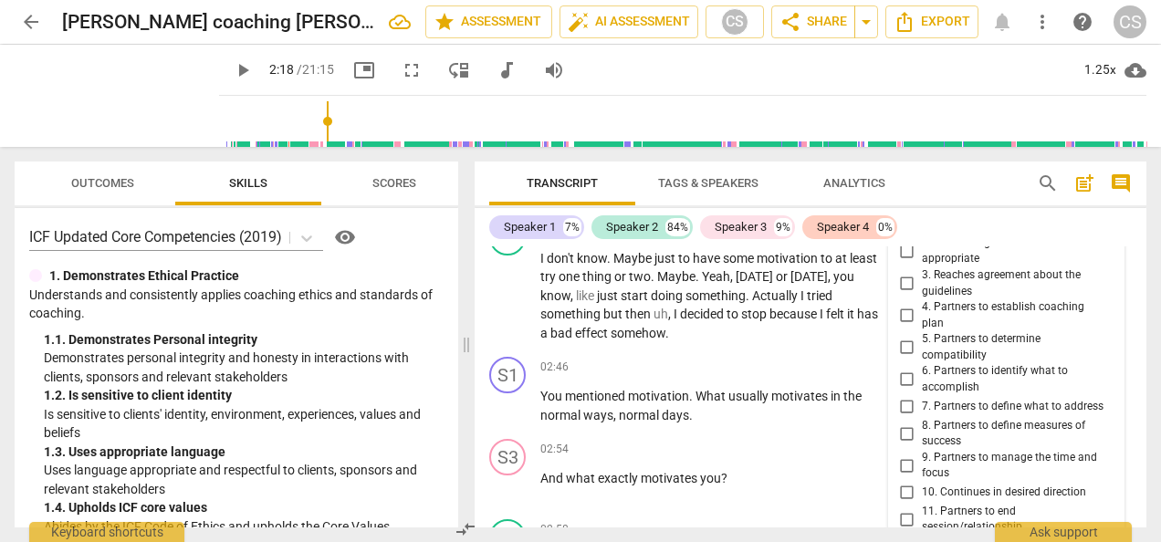
click at [900, 379] on input "6. Partners to identify what to accomplish" at bounding box center [906, 380] width 29 height 22
checkbox input "true"
click at [232, 69] on span "play_arrow" at bounding box center [243, 70] width 22 height 22
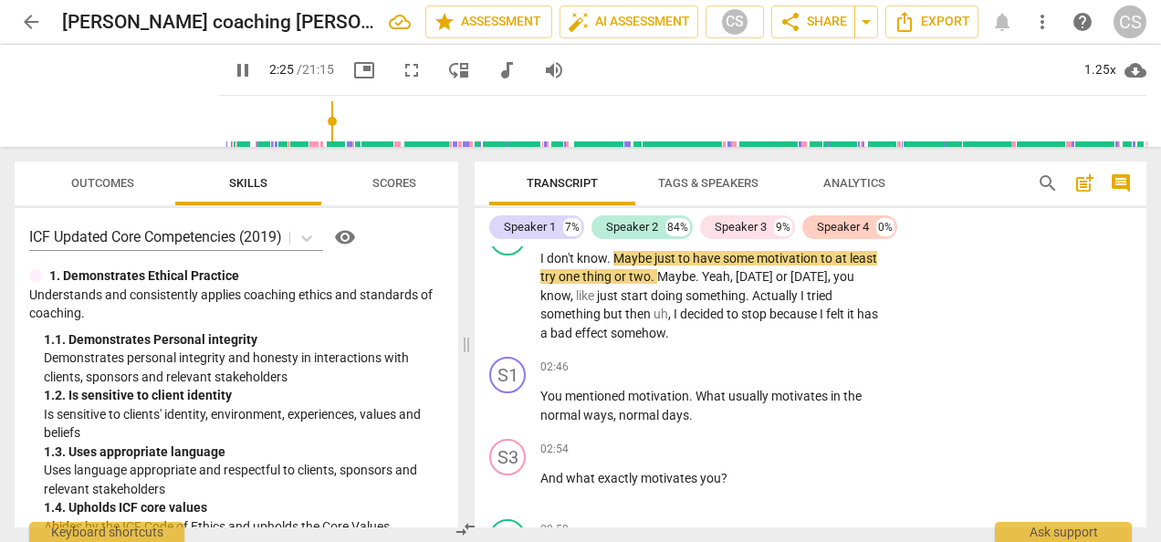
click at [232, 78] on span "pause" at bounding box center [243, 70] width 22 height 22
click at [232, 78] on span "play_arrow" at bounding box center [243, 70] width 22 height 22
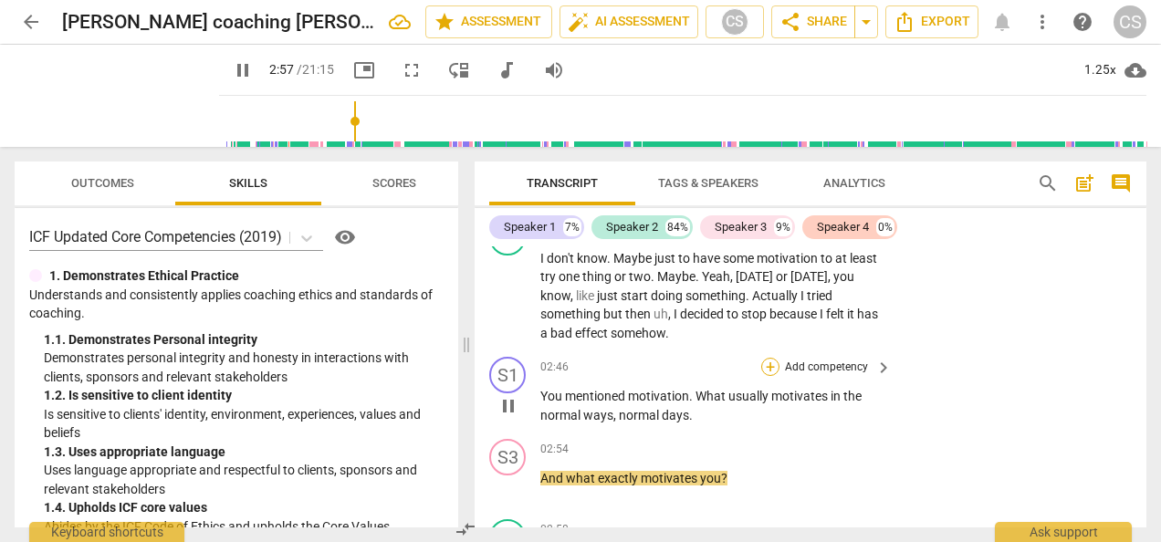
click at [765, 365] on div "+" at bounding box center [770, 367] width 18 height 18
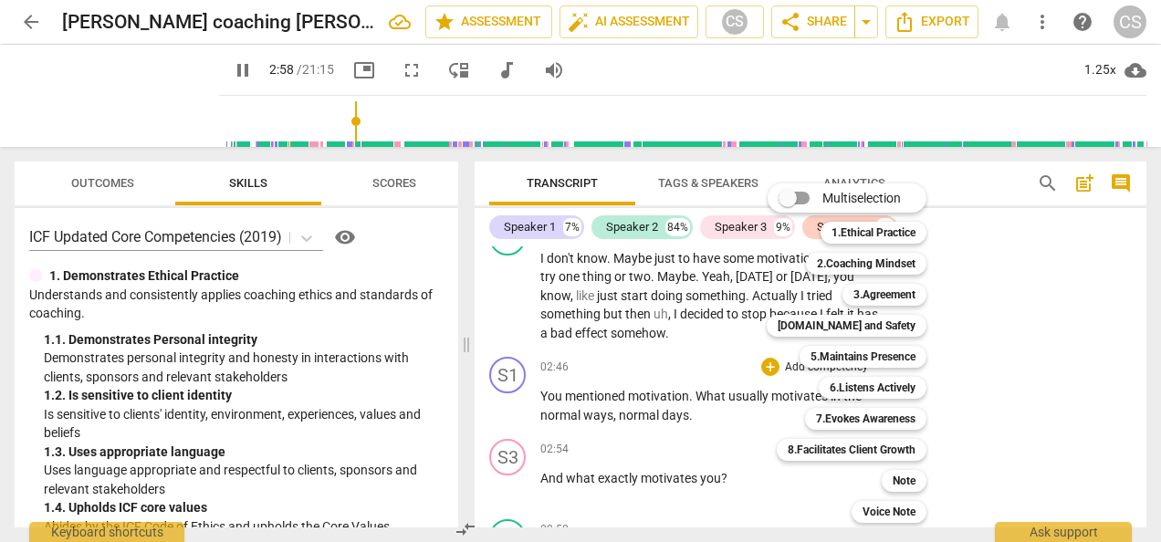
scroll to position [2124, 0]
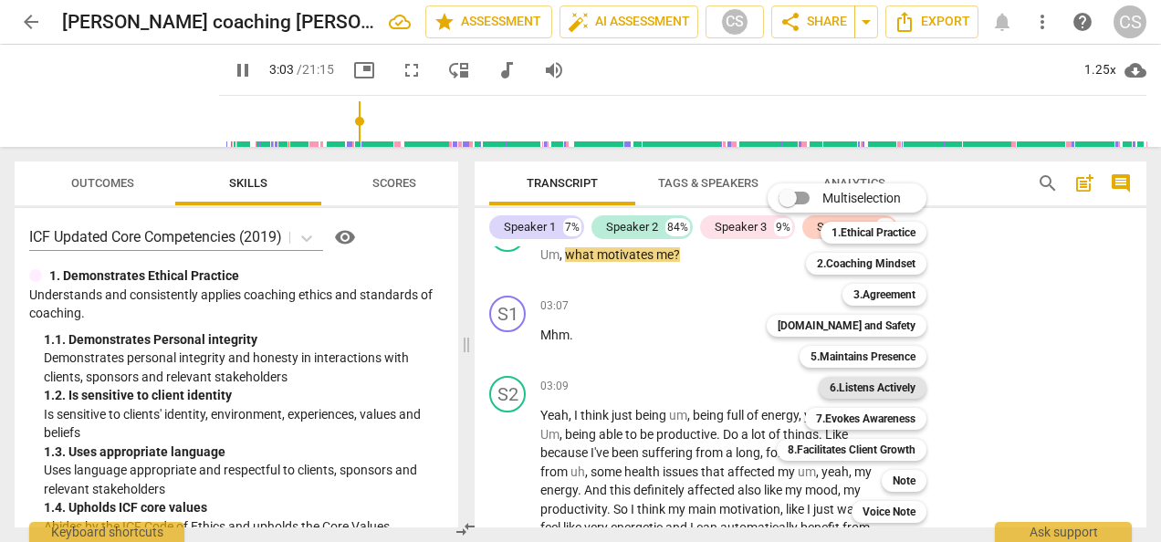
click at [871, 396] on b "6.Listens Actively" at bounding box center [872, 388] width 86 height 22
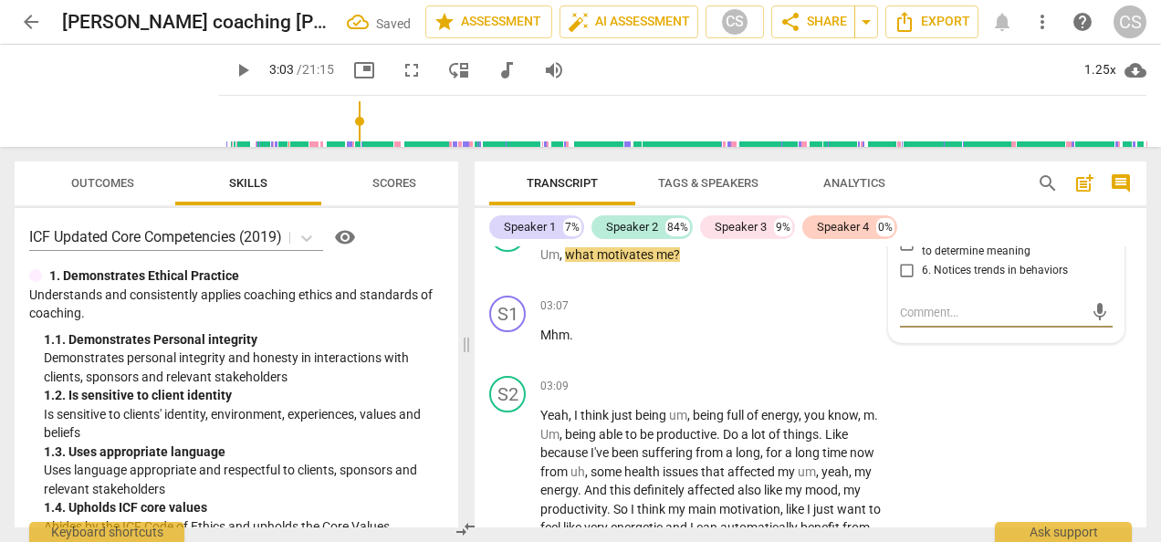
click at [1060, 298] on div "mic" at bounding box center [1006, 312] width 213 height 29
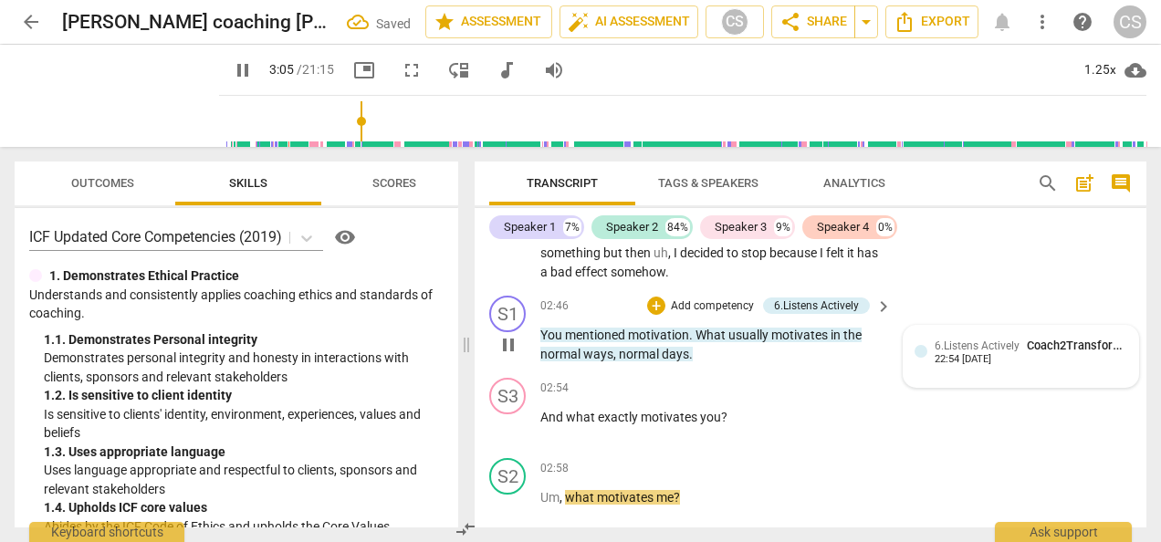
click at [958, 354] on div "22:54 [DATE]" at bounding box center [962, 360] width 57 height 12
type input "186"
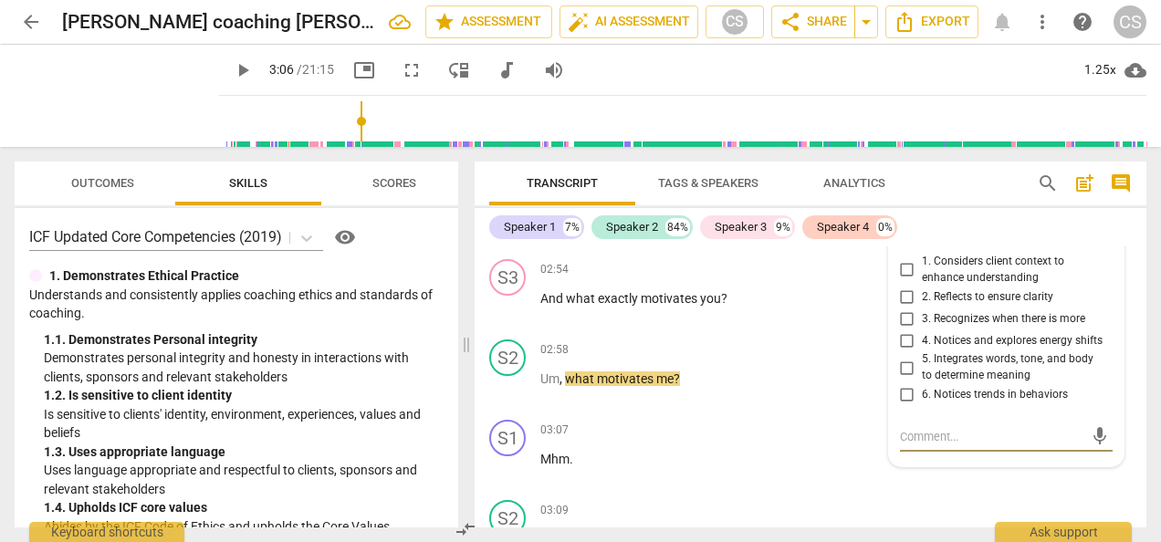
scroll to position [1997, 0]
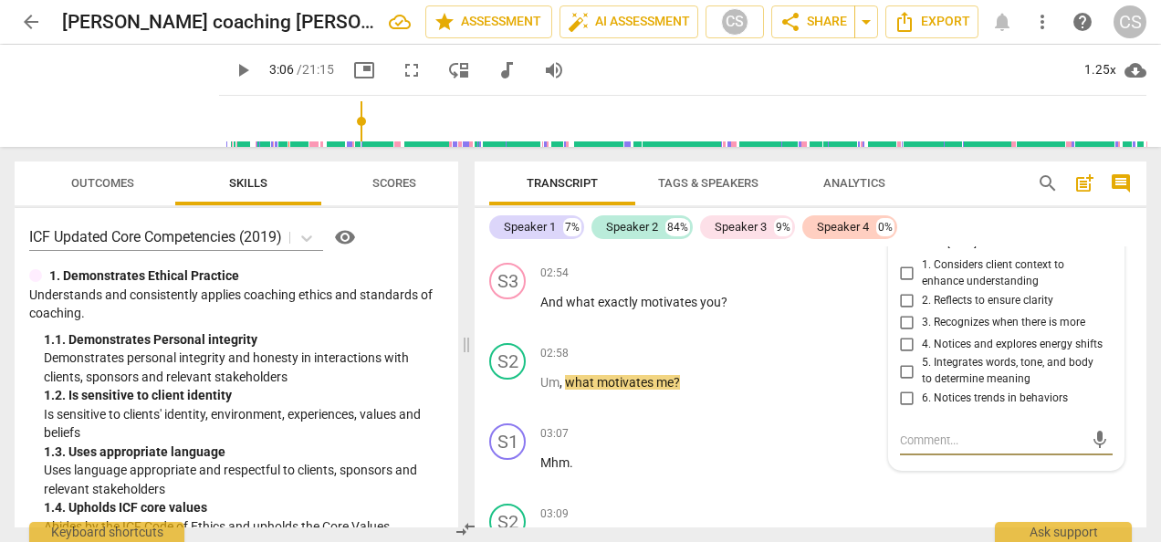
click at [903, 374] on input "5. Integrates words, tone, and body to determine meaning" at bounding box center [906, 371] width 29 height 22
checkbox input "true"
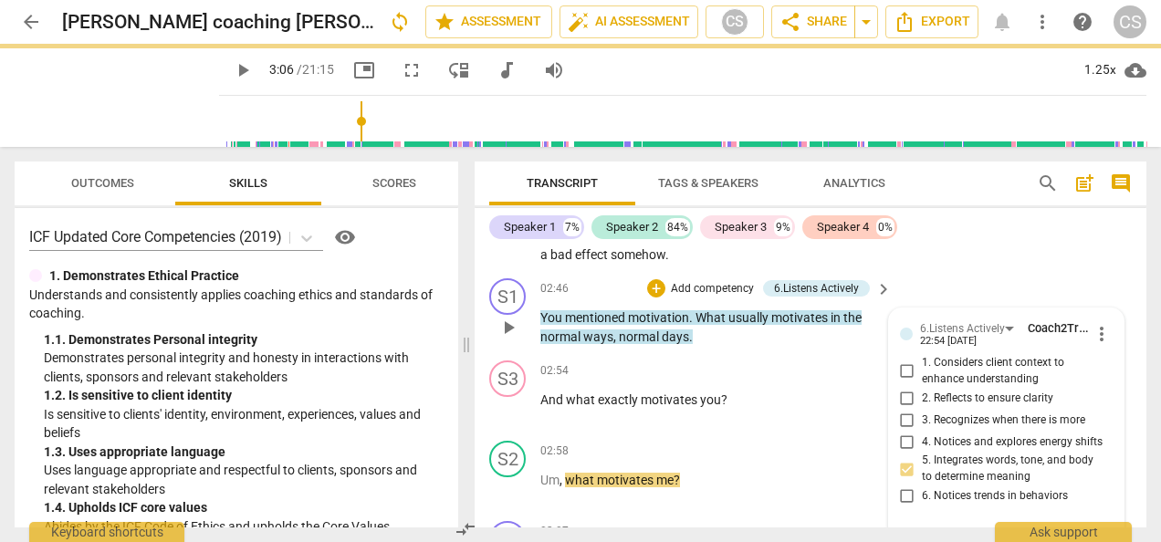
scroll to position [1883, 0]
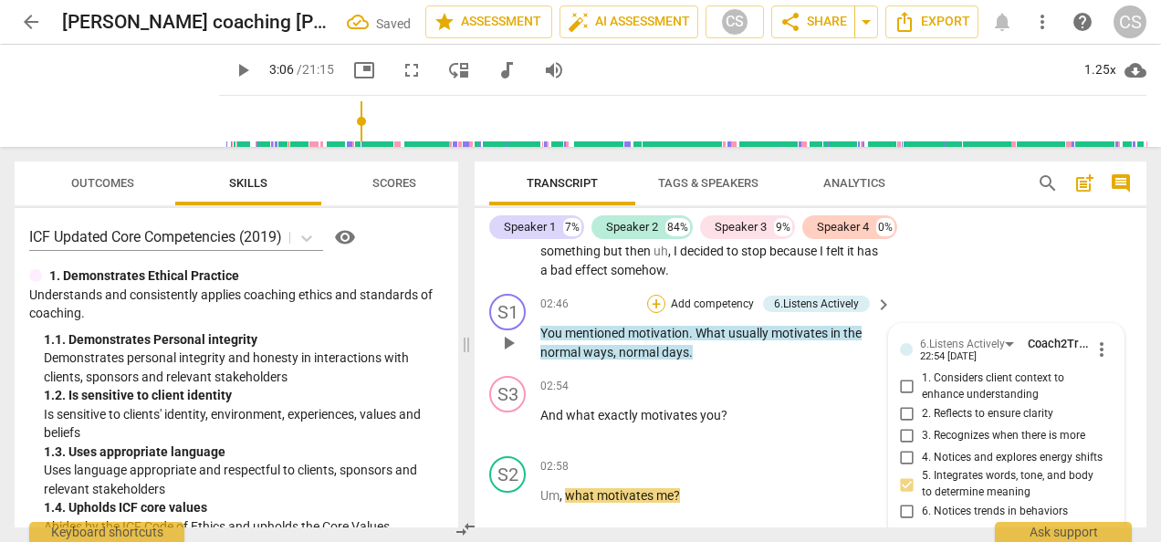
click at [656, 301] on div "+" at bounding box center [656, 304] width 18 height 18
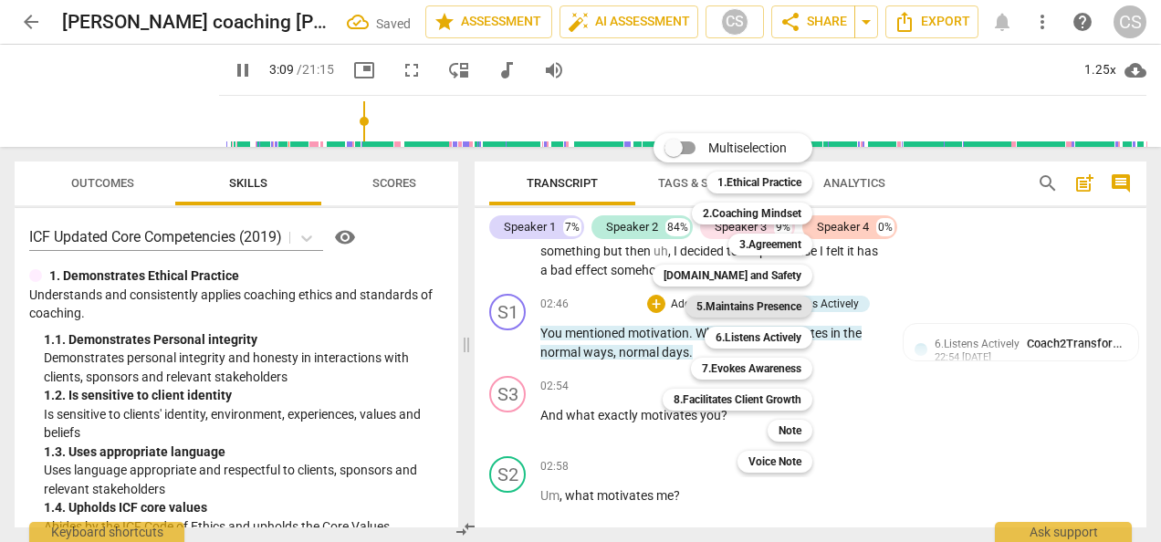
click at [768, 312] on b "5.Maintains Presence" at bounding box center [748, 307] width 105 height 22
type input "190"
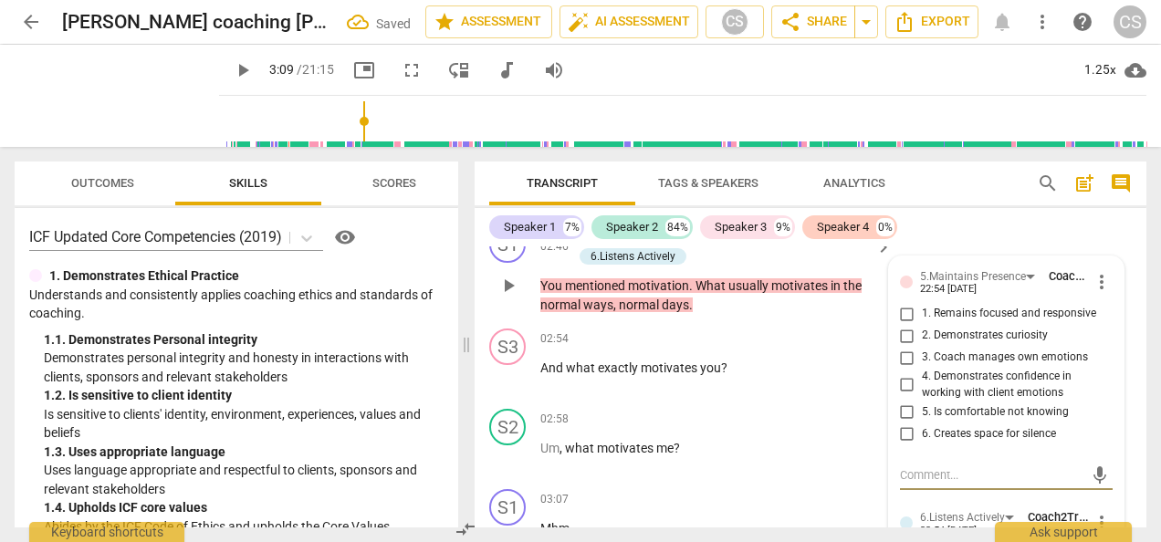
scroll to position [1939, 0]
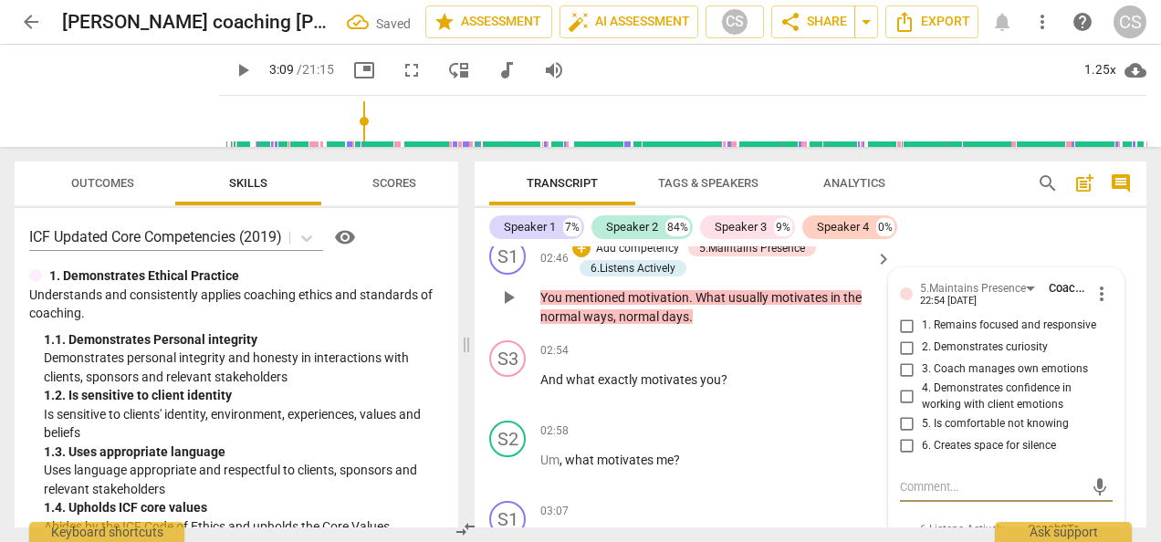
click at [897, 352] on input "2. Demonstrates curiosity" at bounding box center [906, 348] width 29 height 22
checkbox input "true"
